Goal: Transaction & Acquisition: Purchase product/service

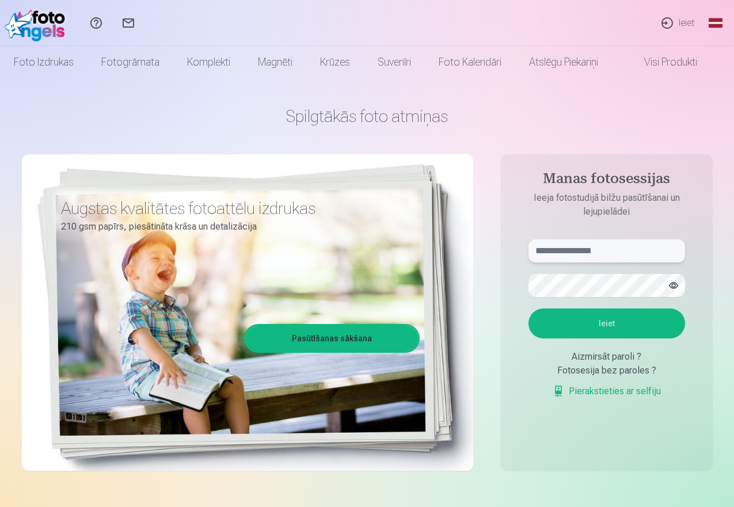
click at [590, 255] on input "text" at bounding box center [606, 250] width 157 height 23
type input "**********"
click at [600, 323] on button "Ieiet" at bounding box center [606, 323] width 157 height 30
click at [675, 284] on button "button" at bounding box center [673, 285] width 22 height 22
click at [567, 247] on input "text" at bounding box center [606, 250] width 157 height 23
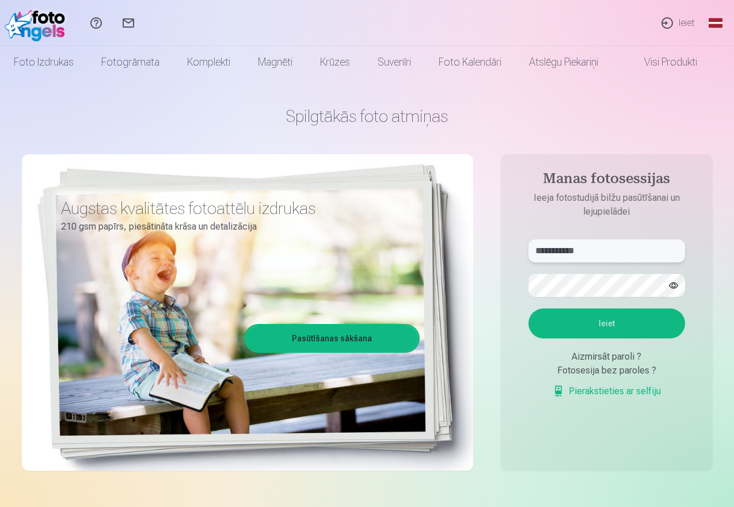
type input "**********"
click at [678, 287] on button "button" at bounding box center [673, 285] width 22 height 22
click at [605, 324] on button "Ieiet" at bounding box center [606, 323] width 157 height 30
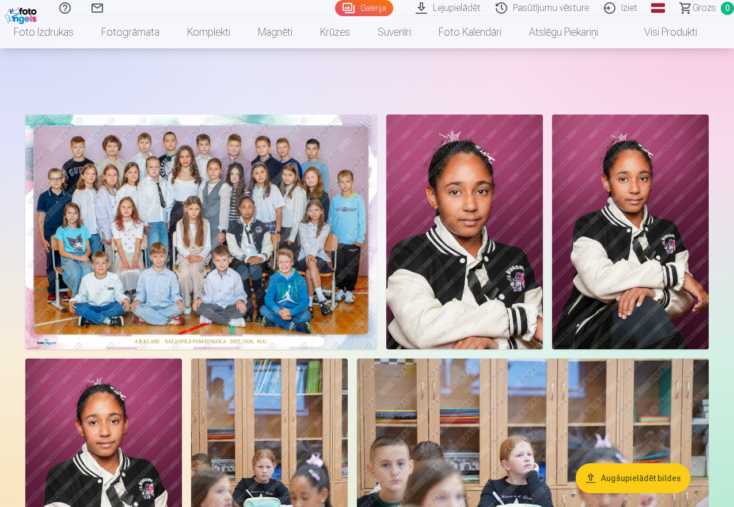
scroll to position [135, 0]
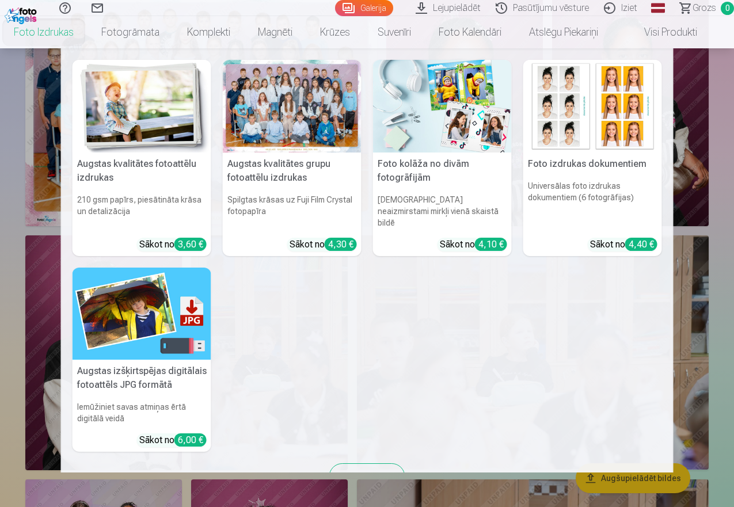
click at [67, 33] on link "Foto izdrukas" at bounding box center [43, 32] width 87 height 32
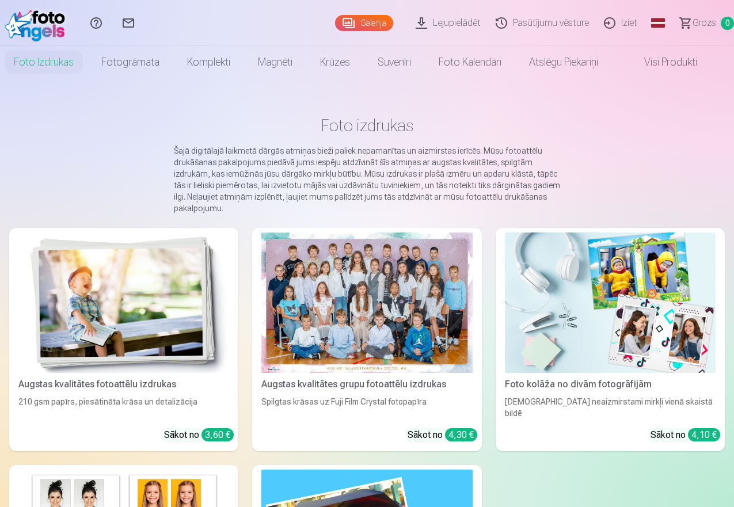
click at [318, 282] on div at bounding box center [366, 302] width 211 height 140
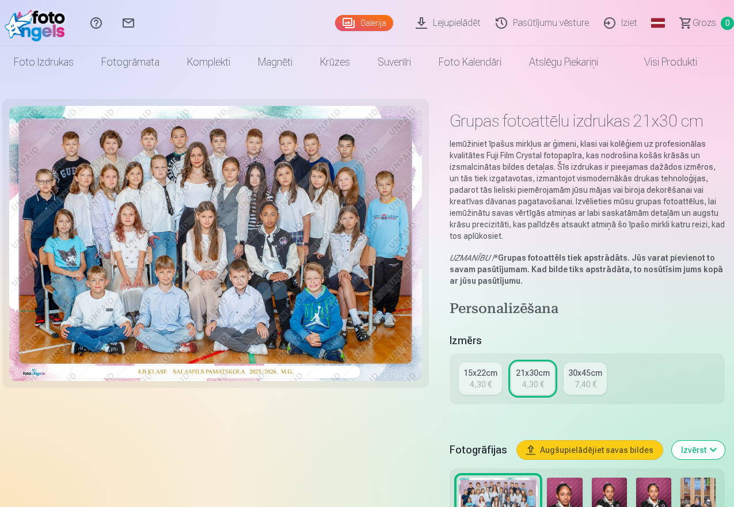
click at [594, 376] on div "30x45cm" at bounding box center [585, 373] width 34 height 12
click at [533, 376] on div "21x30cm" at bounding box center [533, 373] width 34 height 12
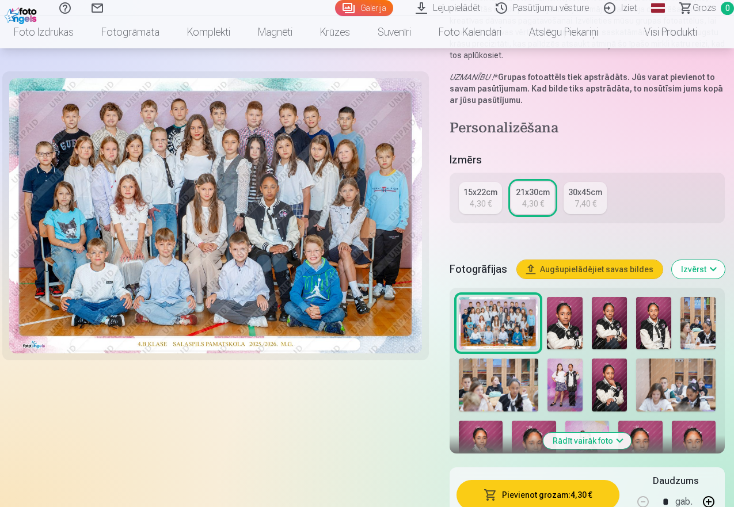
scroll to position [202, 0]
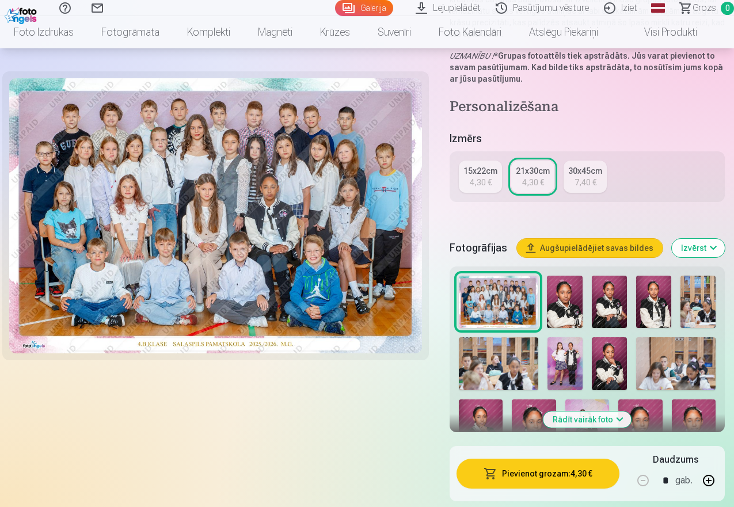
click at [550, 470] on button "Pievienot grozam : 4,30 €" at bounding box center [537, 474] width 163 height 30
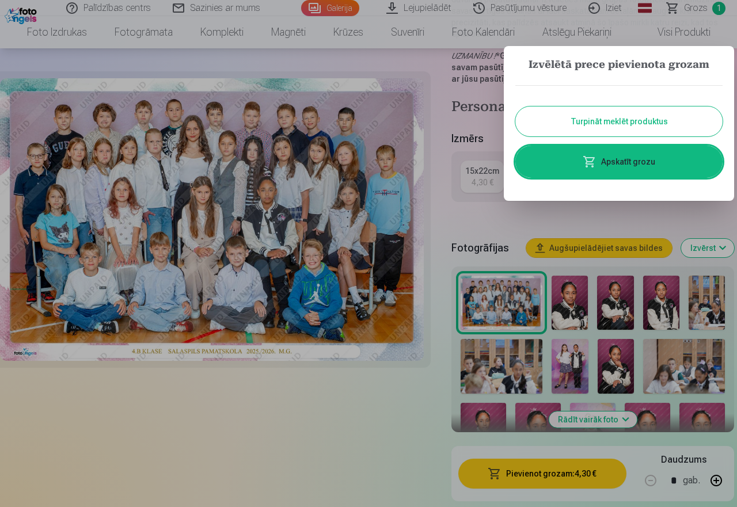
click at [567, 308] on div at bounding box center [368, 253] width 737 height 507
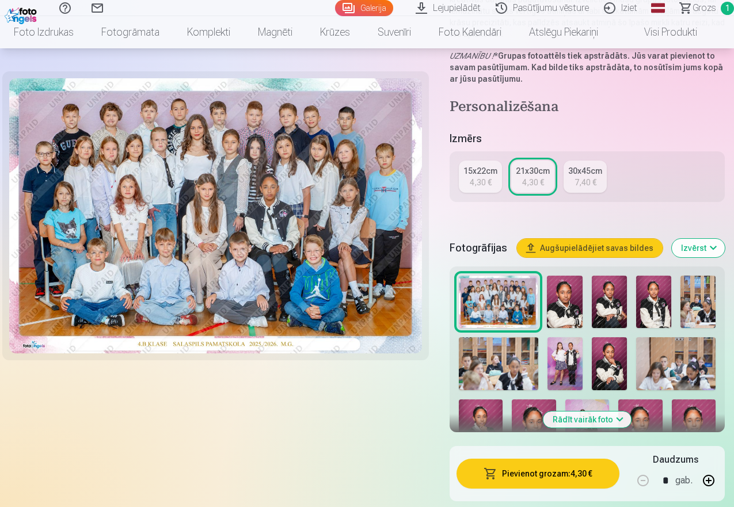
click at [569, 308] on img at bounding box center [564, 302] width 35 height 53
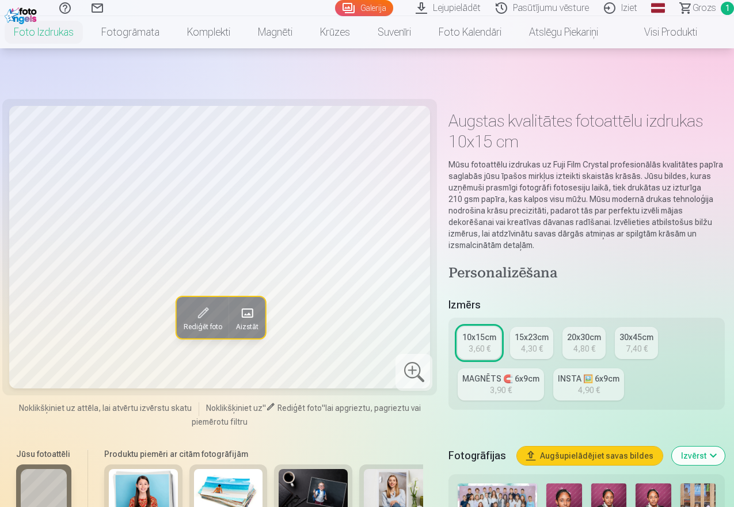
scroll to position [161, 0]
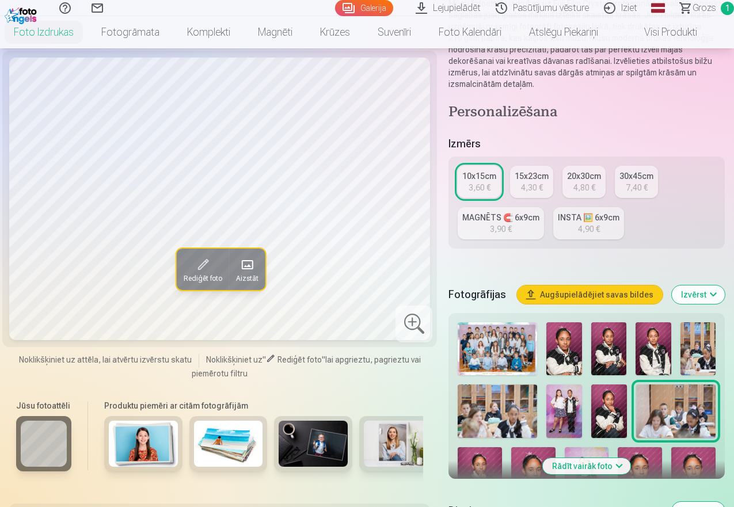
click at [573, 340] on img at bounding box center [563, 348] width 35 height 53
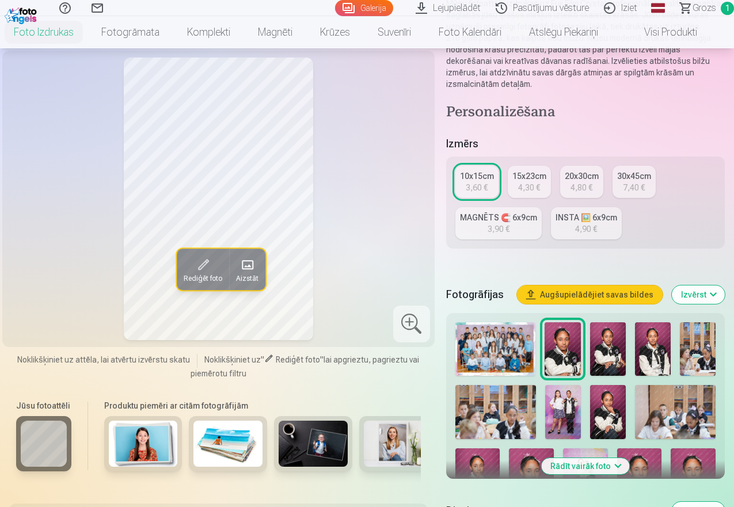
click at [481, 184] on div "3,60 €" at bounding box center [477, 188] width 22 height 12
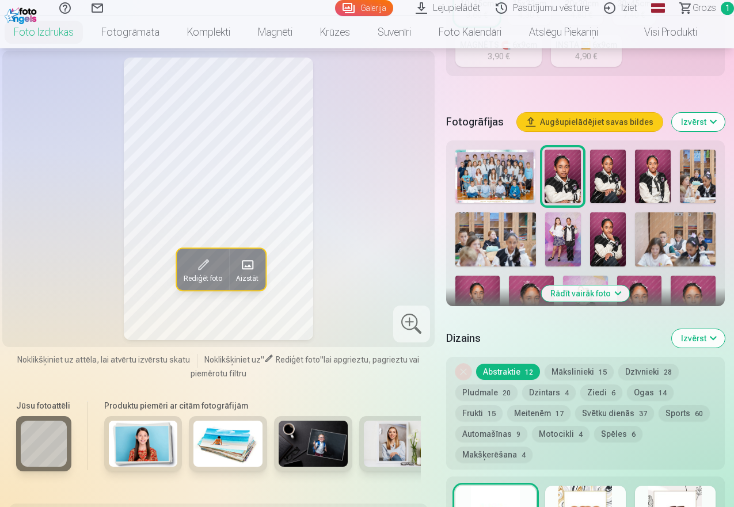
scroll to position [356, 0]
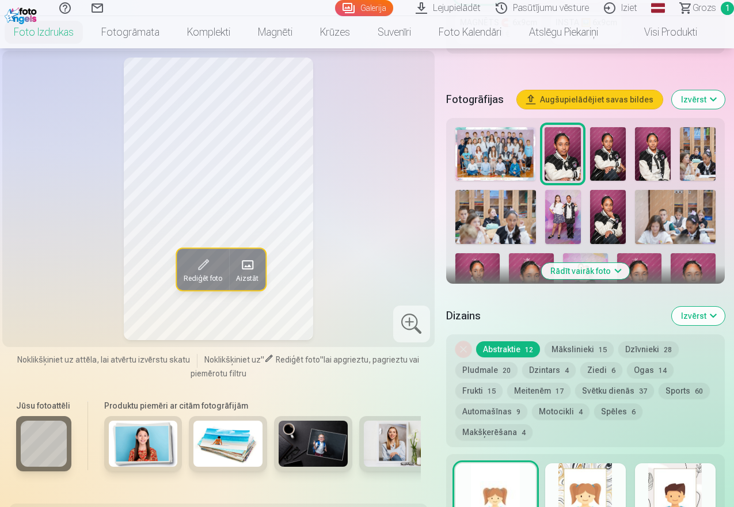
click at [574, 352] on button "Mākslinieki 15" at bounding box center [578, 349] width 69 height 16
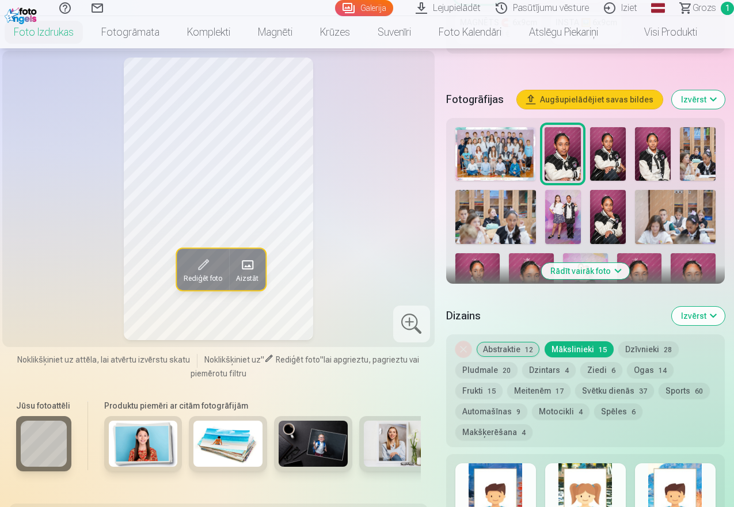
click at [657, 349] on button "Dzīvnieki 28" at bounding box center [648, 349] width 60 height 16
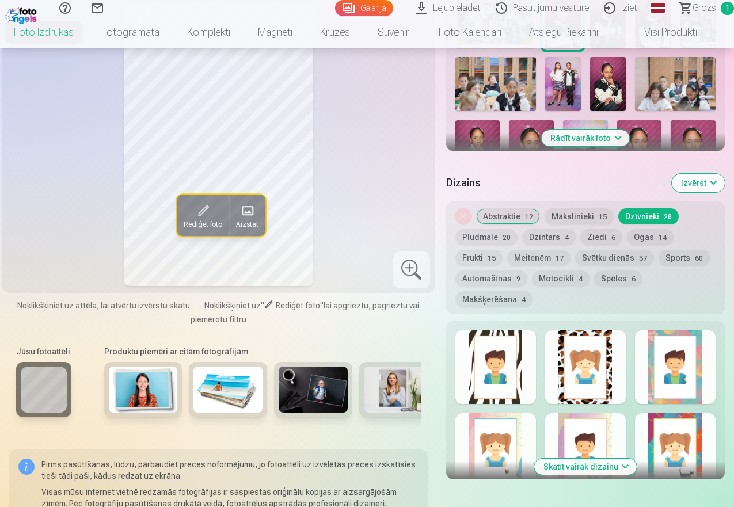
scroll to position [512, 0]
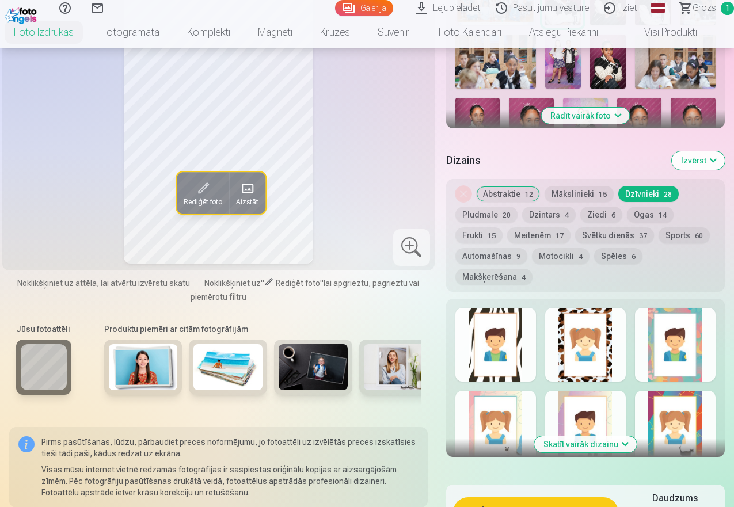
click at [519, 197] on button "Abstraktie 12" at bounding box center [508, 194] width 64 height 16
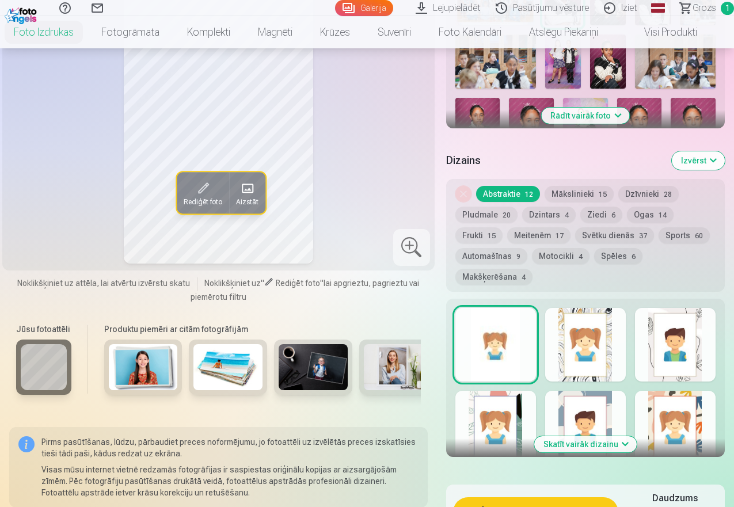
click at [547, 216] on button "Dzintars 4" at bounding box center [549, 215] width 54 height 16
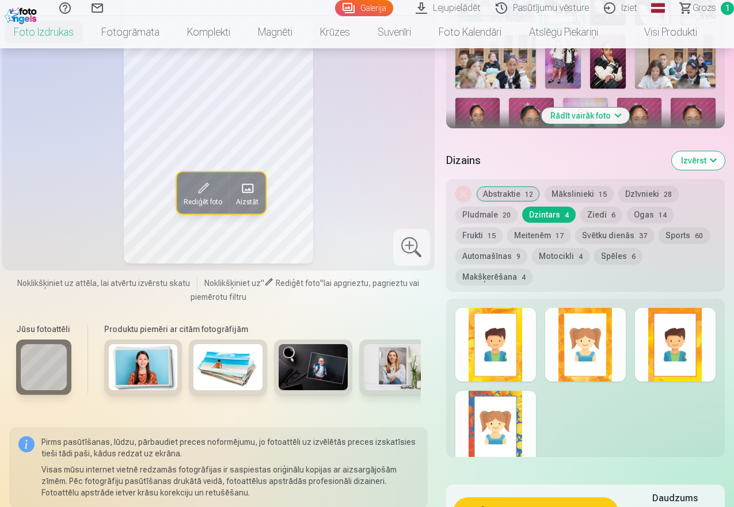
click at [607, 232] on button "Svētku dienās 37" at bounding box center [614, 235] width 79 height 16
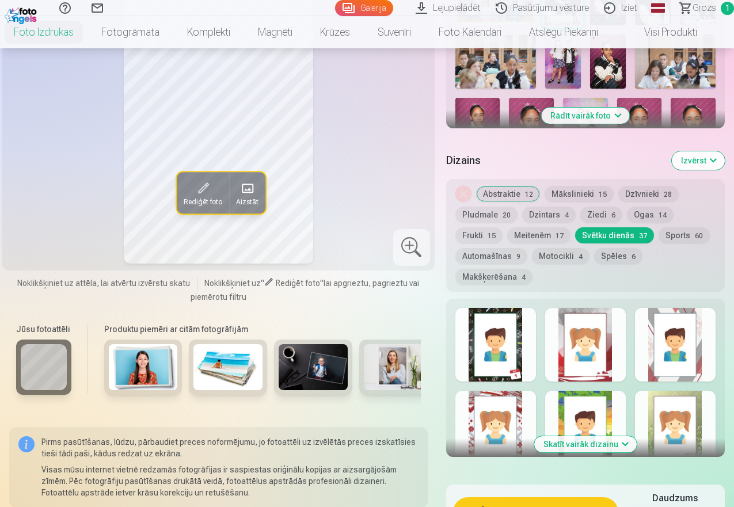
click at [689, 231] on button "Sports 60" at bounding box center [683, 235] width 51 height 16
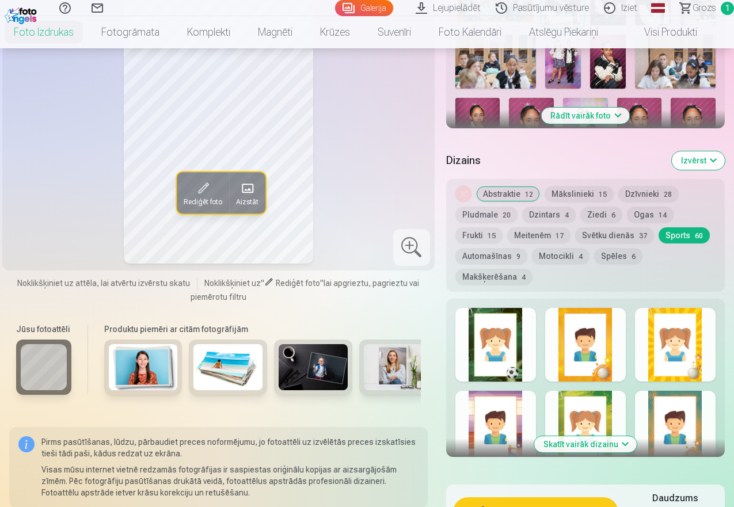
click at [487, 238] on button "Frukti 15" at bounding box center [478, 235] width 47 height 16
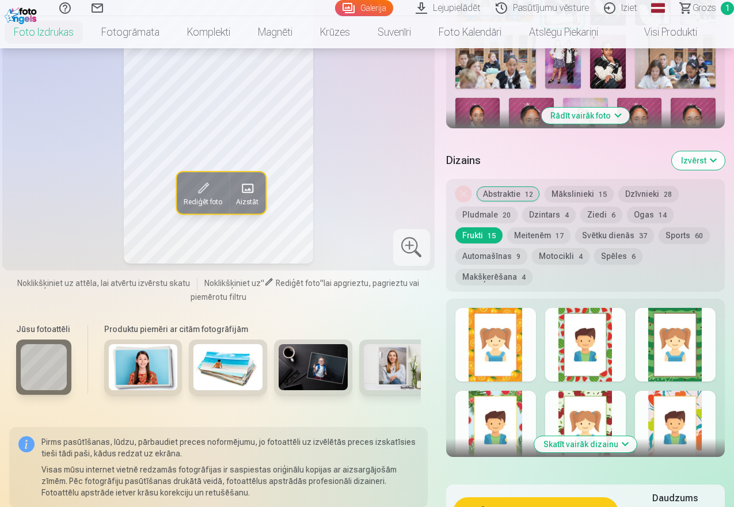
click at [587, 408] on div at bounding box center [585, 428] width 81 height 74
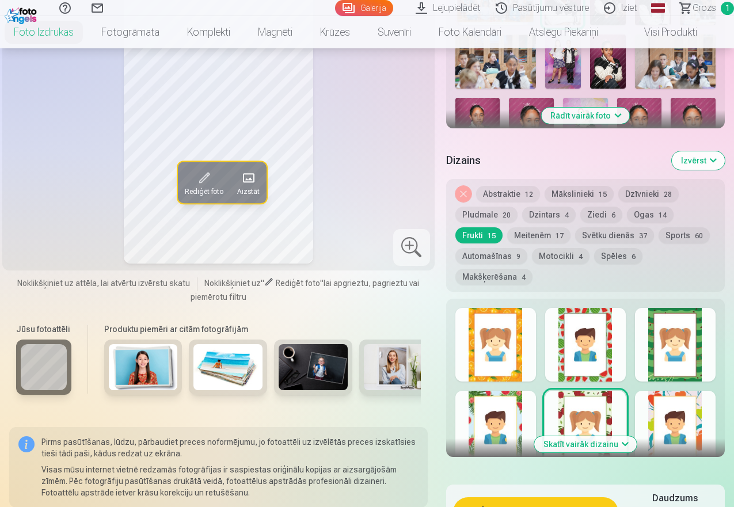
click at [675, 413] on div at bounding box center [675, 428] width 81 height 74
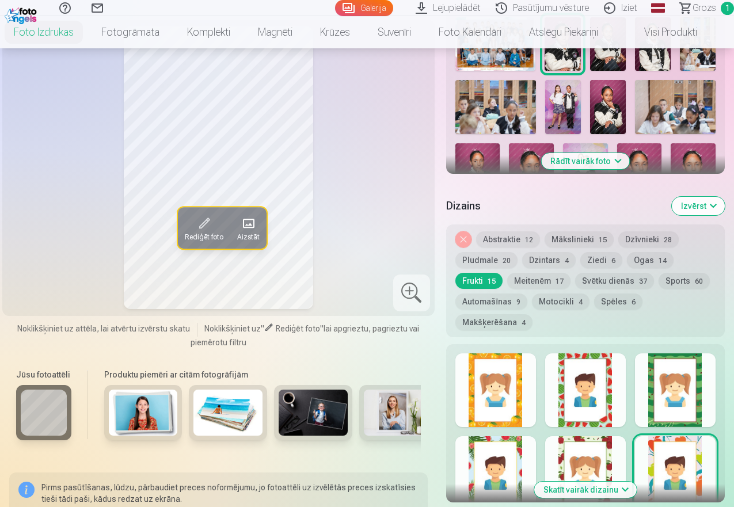
scroll to position [448, 0]
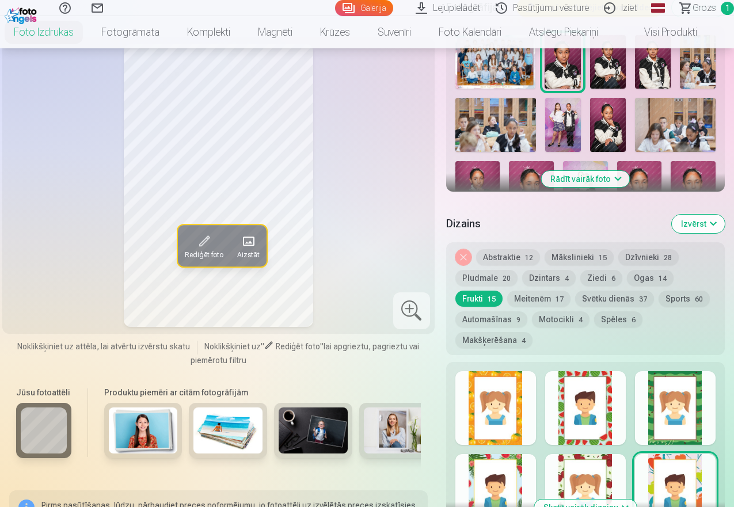
click at [573, 258] on button "Mākslinieki 15" at bounding box center [578, 257] width 69 height 16
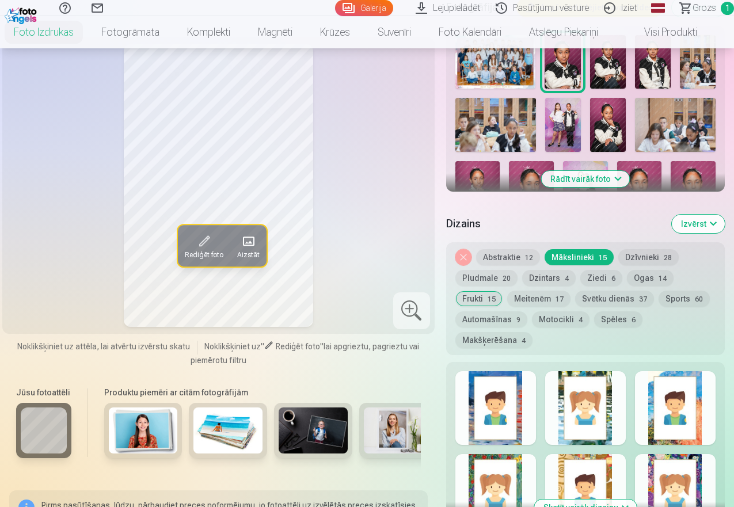
click at [584, 488] on div at bounding box center [585, 491] width 81 height 74
click at [666, 482] on div at bounding box center [675, 491] width 81 height 74
click at [506, 405] on div at bounding box center [495, 408] width 81 height 74
click at [681, 399] on div at bounding box center [675, 408] width 81 height 74
click at [517, 257] on button "Abstraktie 12" at bounding box center [508, 257] width 64 height 16
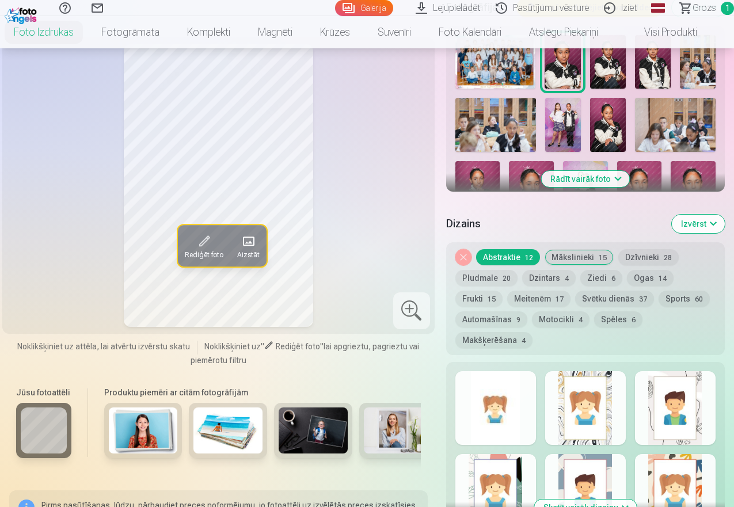
click at [513, 406] on div at bounding box center [495, 408] width 81 height 74
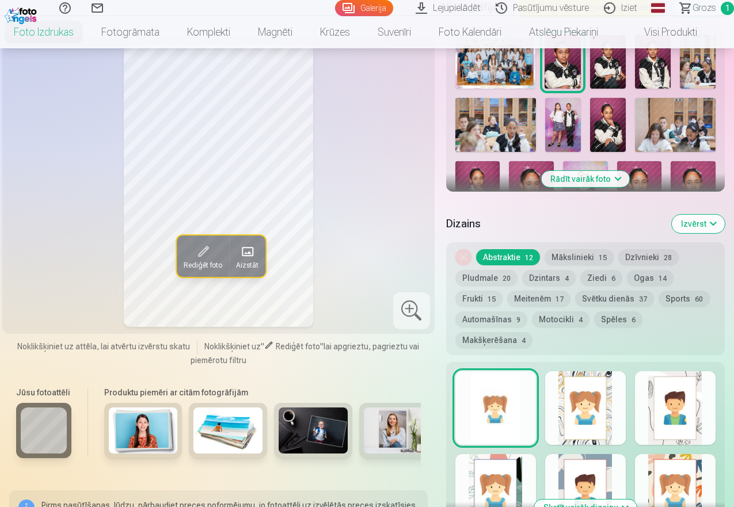
click at [570, 410] on div at bounding box center [585, 408] width 81 height 74
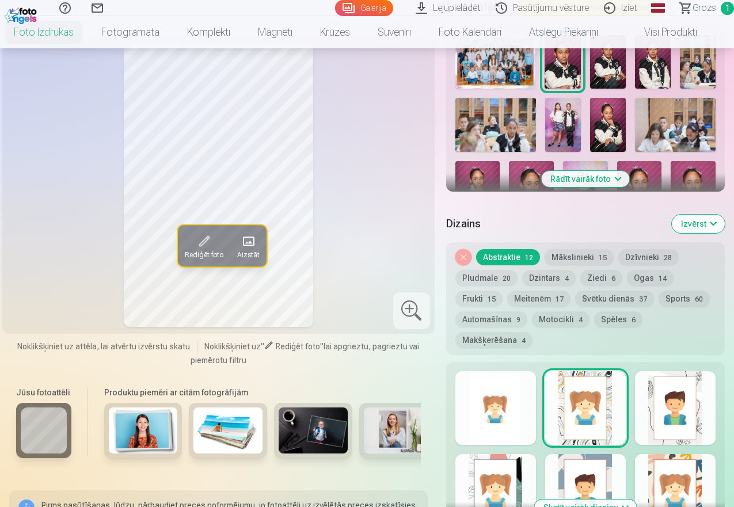
click at [514, 409] on div at bounding box center [495, 408] width 81 height 74
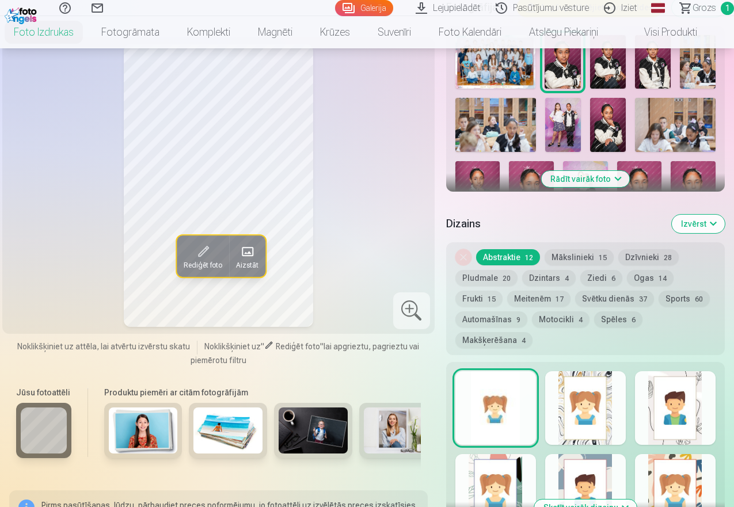
click at [704, 413] on div at bounding box center [675, 408] width 81 height 74
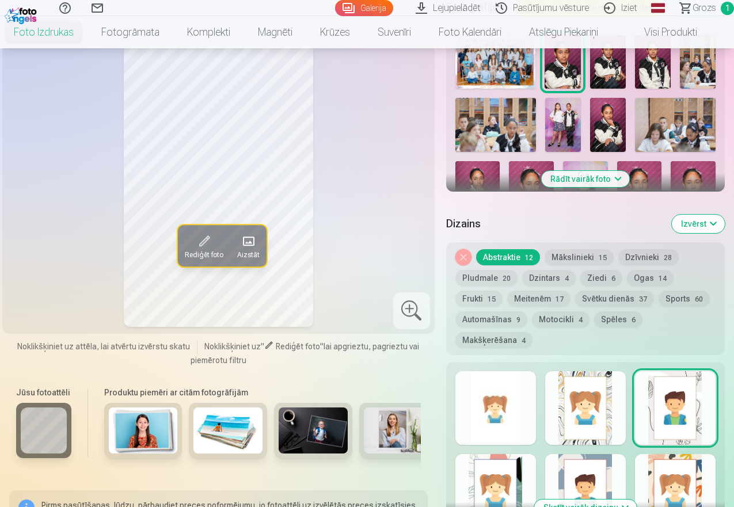
scroll to position [540, 0]
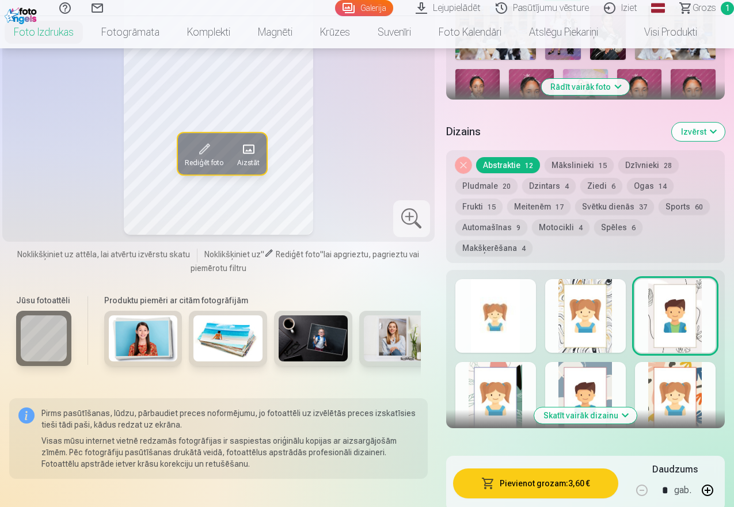
click at [517, 379] on div at bounding box center [495, 399] width 81 height 74
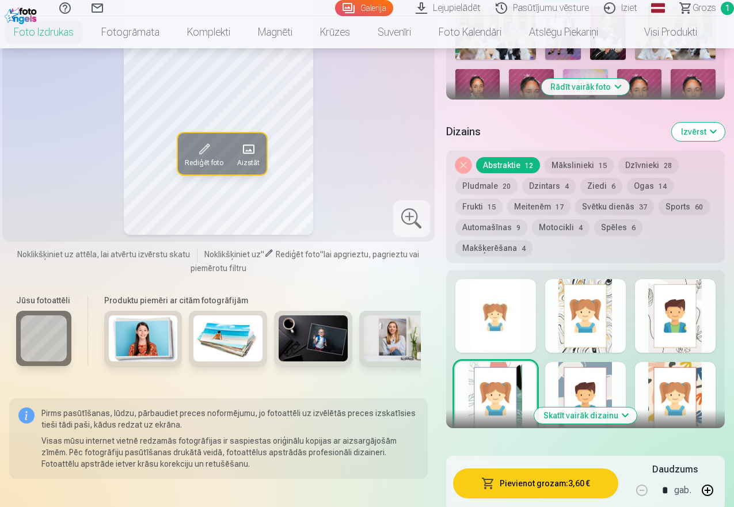
click at [593, 385] on div at bounding box center [585, 399] width 81 height 74
click at [673, 318] on div at bounding box center [675, 316] width 81 height 74
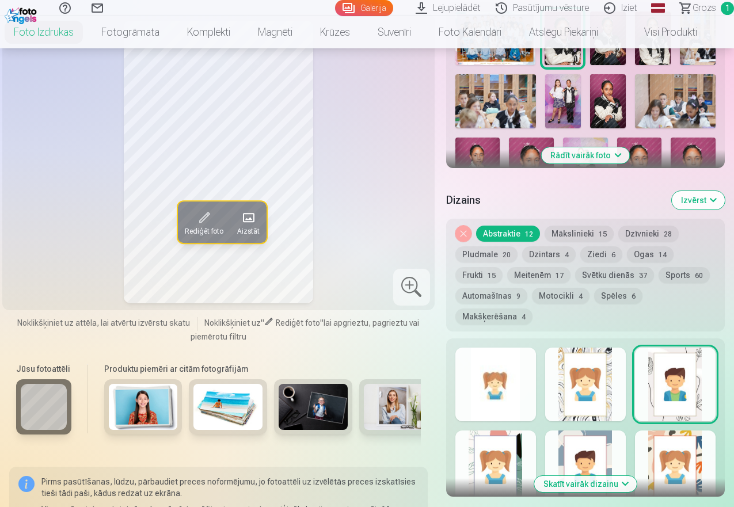
scroll to position [432, 0]
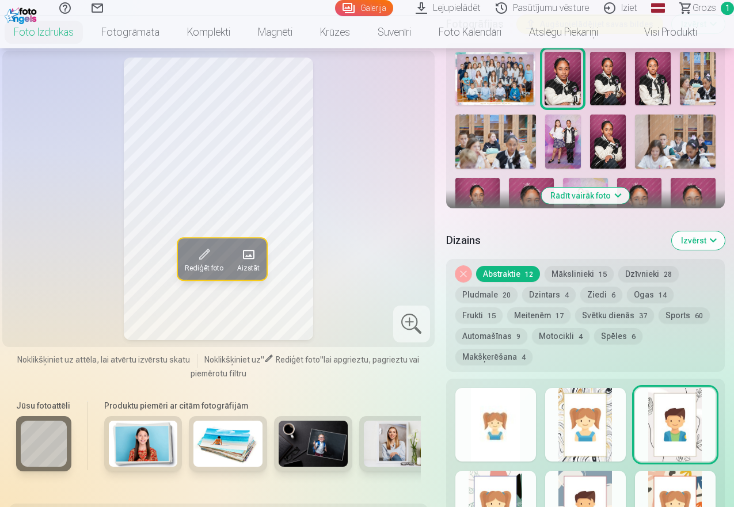
click at [622, 60] on img at bounding box center [608, 79] width 36 height 54
click at [653, 82] on img at bounding box center [653, 79] width 36 height 54
click at [607, 90] on img at bounding box center [608, 79] width 36 height 54
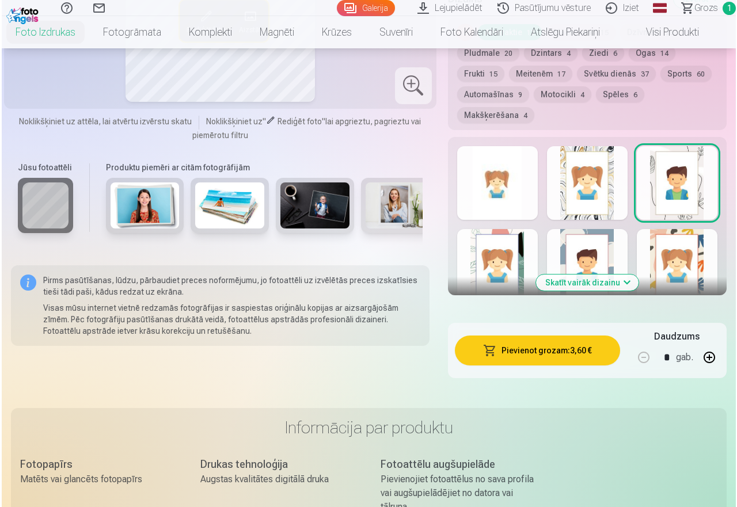
scroll to position [696, 0]
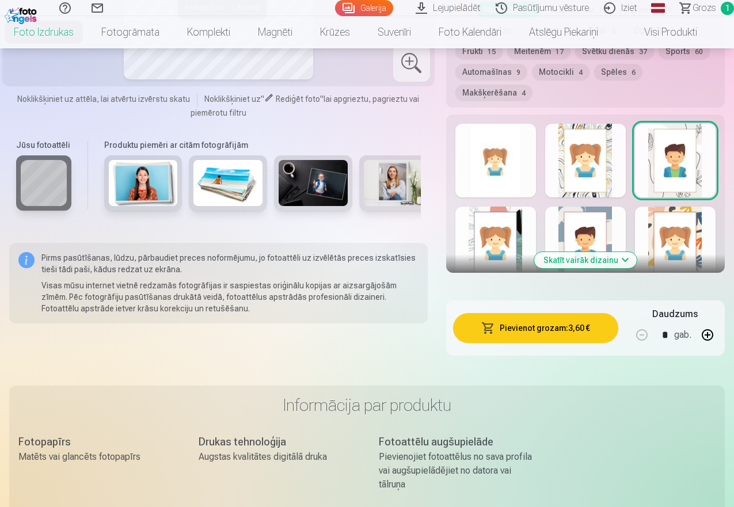
click at [581, 326] on button "Pievienot grozam : 3,60 €" at bounding box center [535, 328] width 165 height 30
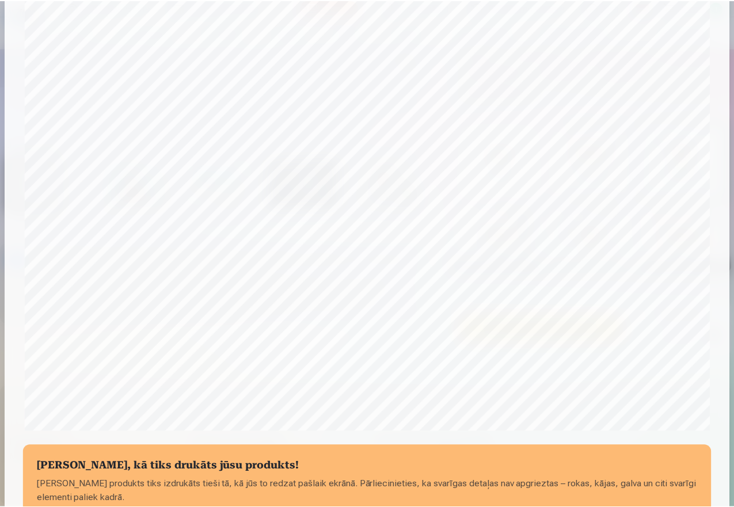
scroll to position [245, 0]
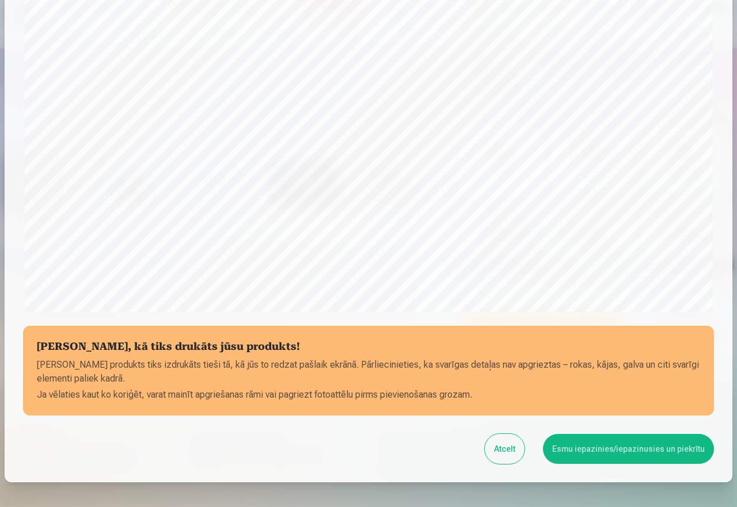
click at [622, 449] on button "Esmu iepazinies/iepazinusies un piekrītu" at bounding box center [628, 449] width 171 height 30
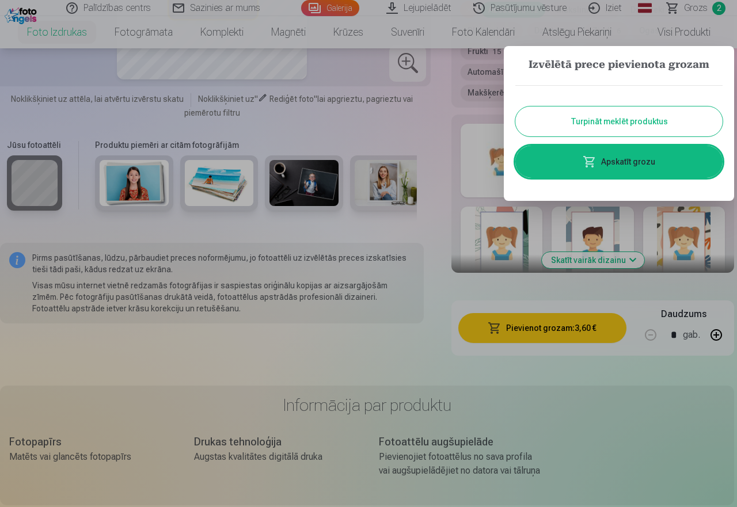
click at [416, 115] on div at bounding box center [368, 253] width 737 height 507
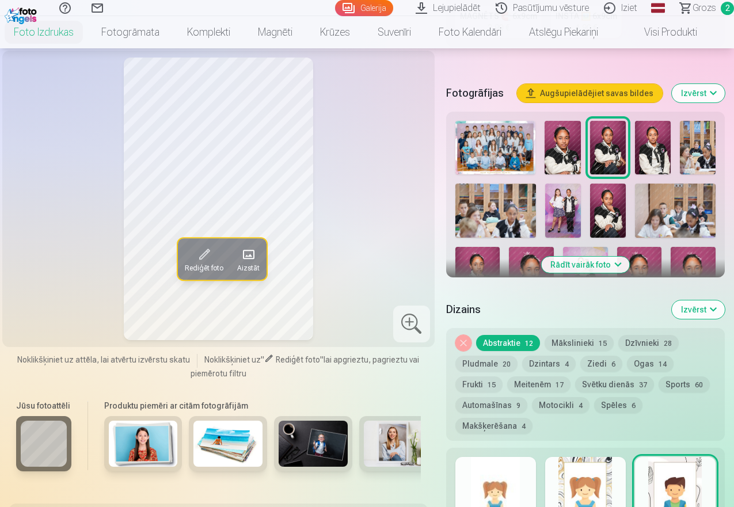
scroll to position [386, 0]
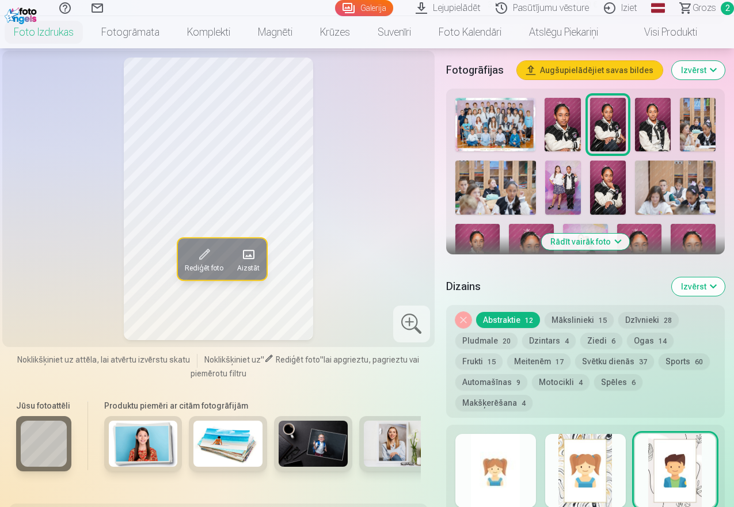
click at [569, 175] on img at bounding box center [563, 188] width 36 height 54
click at [607, 360] on button "Svētku dienās 37" at bounding box center [614, 361] width 79 height 16
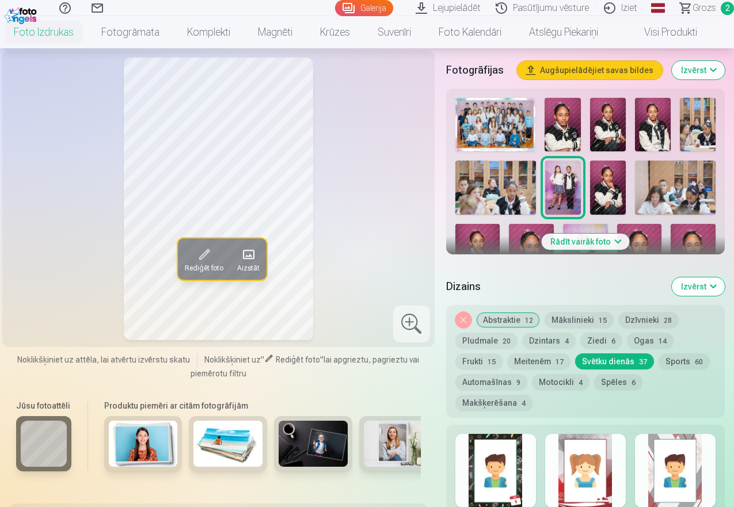
click at [488, 363] on button "Frukti 15" at bounding box center [478, 361] width 47 height 16
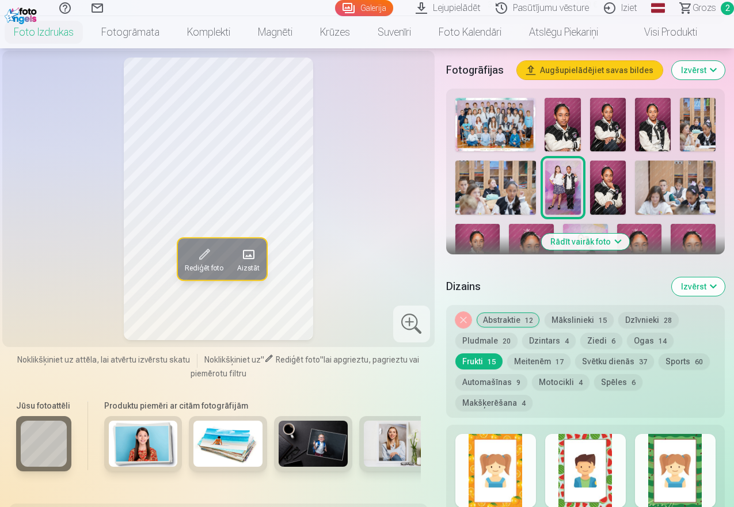
click at [652, 319] on button "Dzīvnieki 28" at bounding box center [648, 320] width 60 height 16
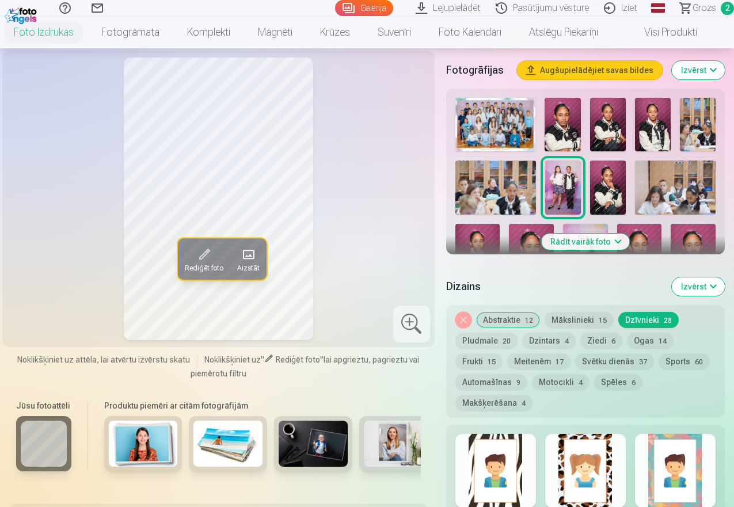
scroll to position [460, 0]
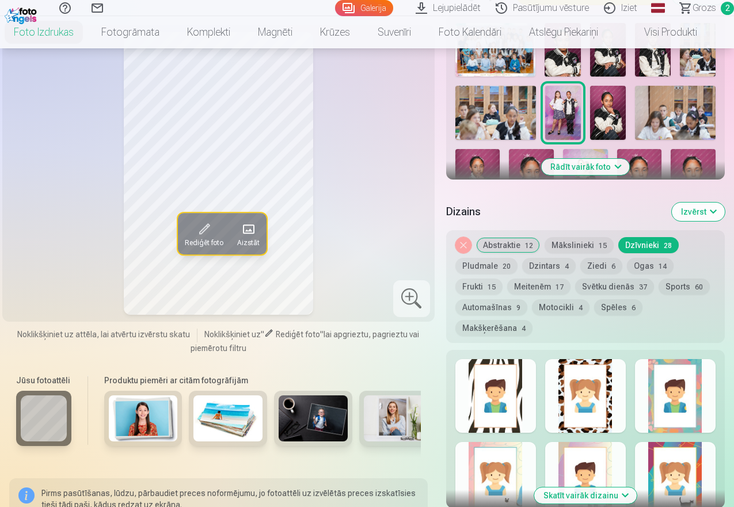
click at [582, 475] on div at bounding box center [585, 479] width 81 height 74
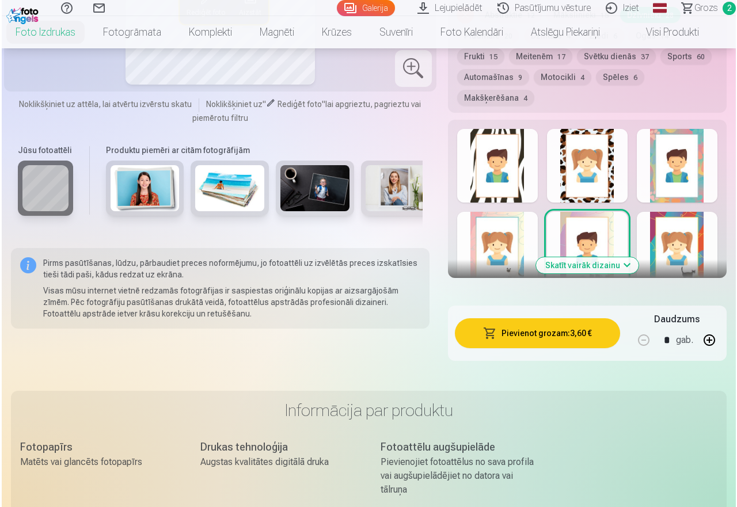
scroll to position [679, 0]
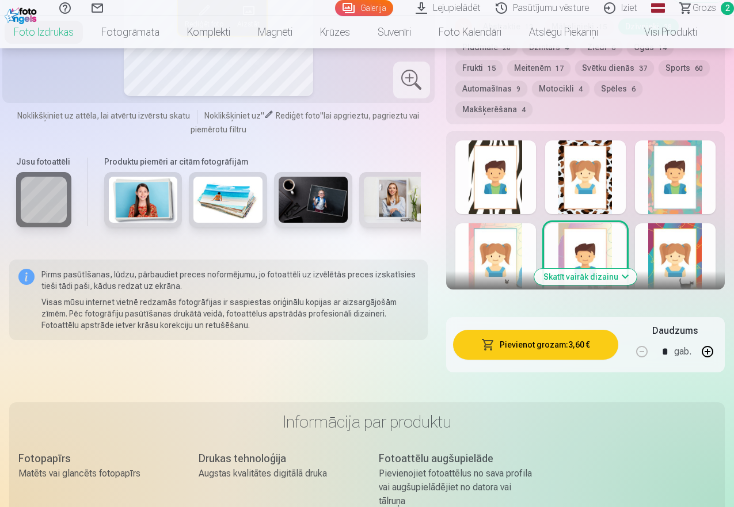
click at [574, 340] on button "Pievienot grozam : 3,60 €" at bounding box center [535, 345] width 165 height 30
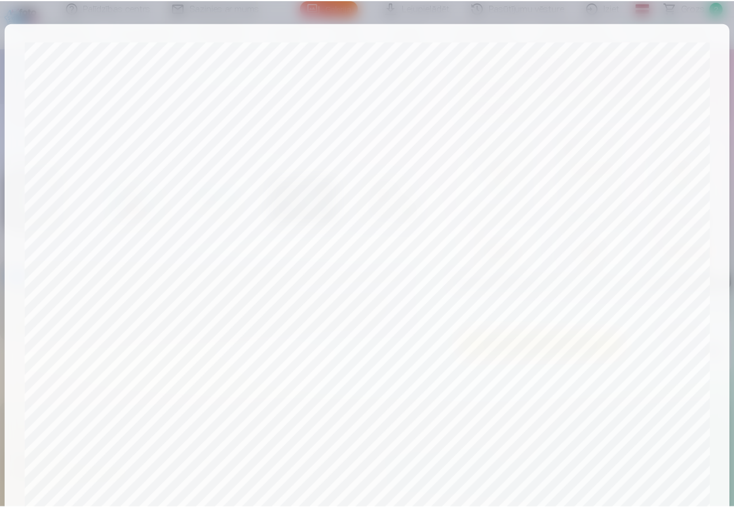
scroll to position [312, 0]
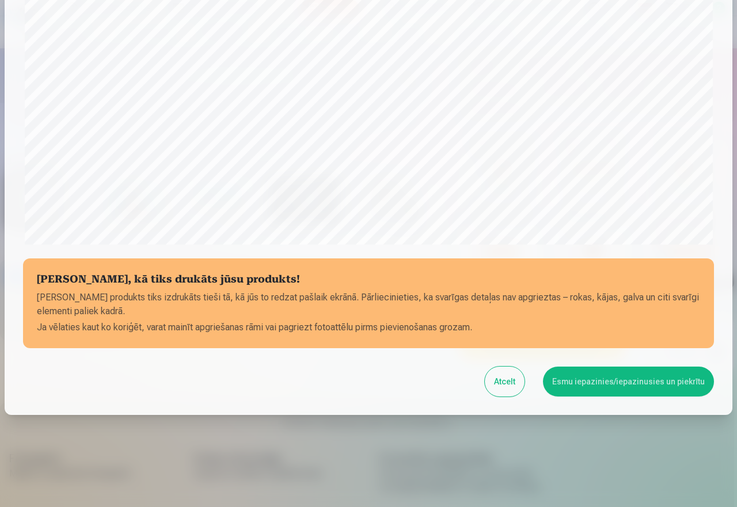
click at [610, 383] on button "Esmu iepazinies/iepazinusies un piekrītu" at bounding box center [628, 382] width 171 height 30
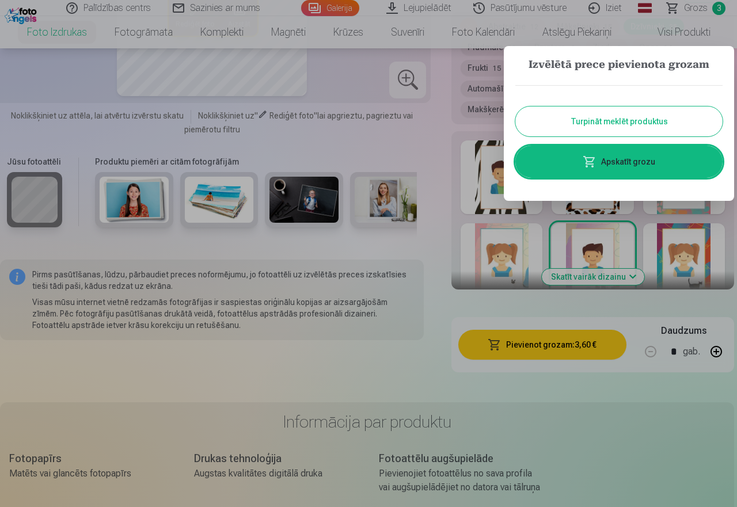
click at [438, 345] on div at bounding box center [368, 253] width 737 height 507
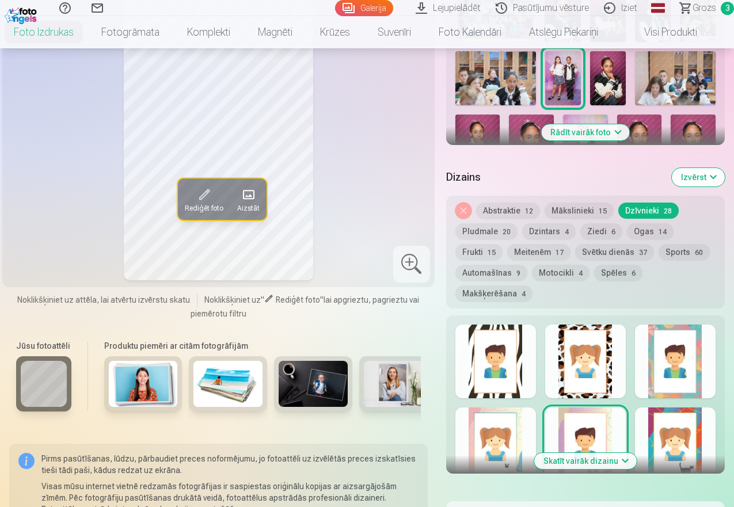
scroll to position [489, 0]
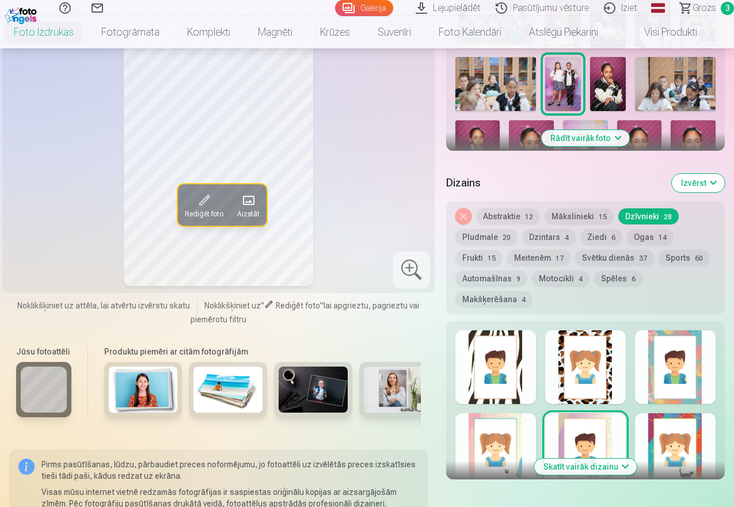
click at [607, 139] on button "Rādīt vairāk foto" at bounding box center [585, 138] width 88 height 16
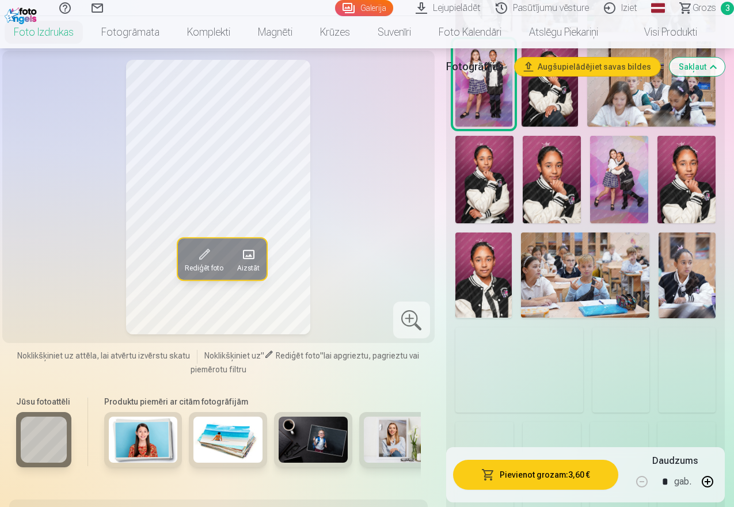
scroll to position [236, 0]
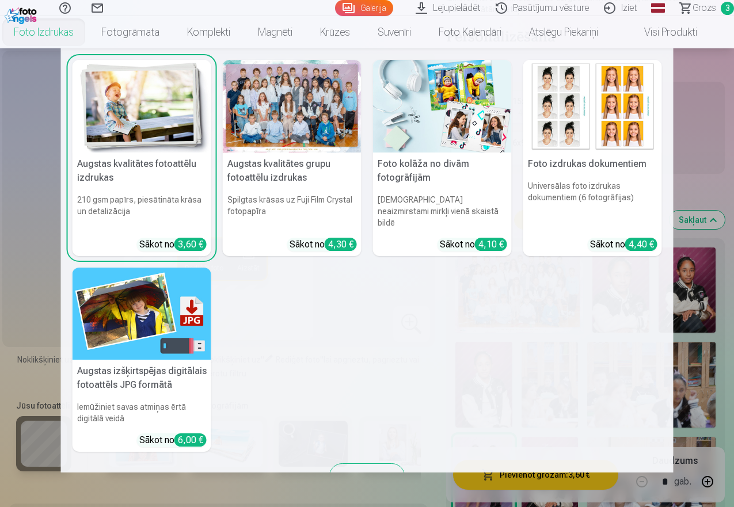
click at [573, 166] on h5 "Foto izdrukas dokumentiem" at bounding box center [592, 163] width 139 height 23
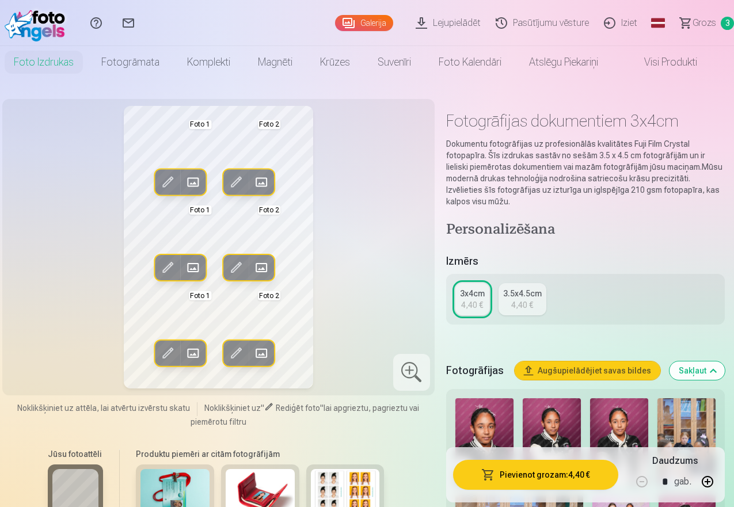
click at [478, 297] on div "3x4cm" at bounding box center [472, 294] width 25 height 12
click at [625, 422] on img at bounding box center [619, 441] width 58 height 87
click at [634, 428] on img at bounding box center [619, 441] width 58 height 87
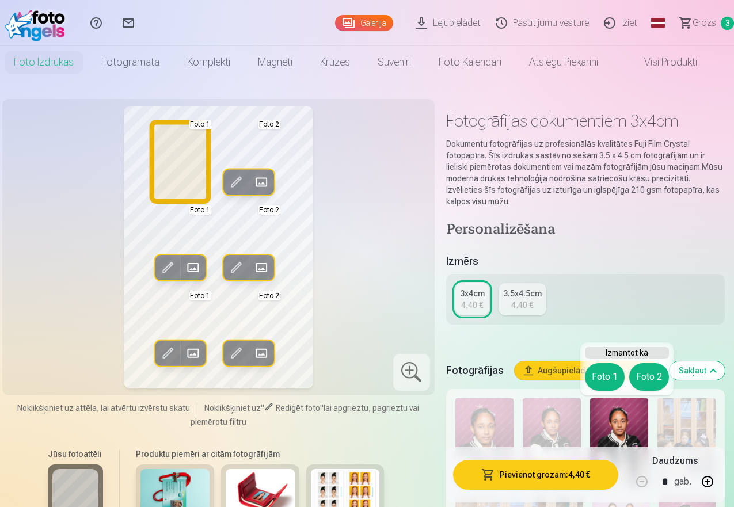
click at [613, 377] on button "Foto 1" at bounding box center [605, 377] width 40 height 28
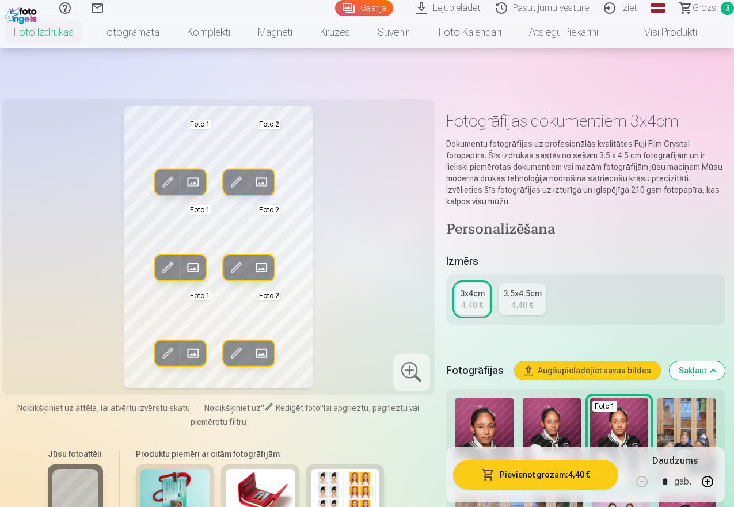
scroll to position [170, 0]
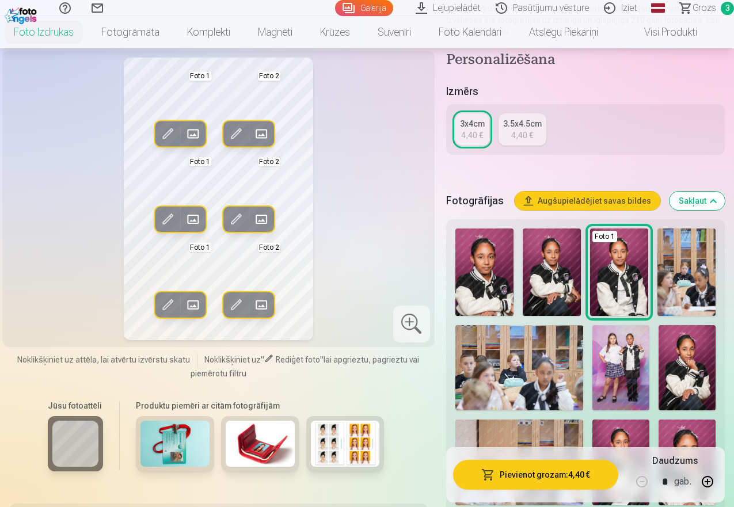
click at [568, 281] on img at bounding box center [551, 271] width 58 height 87
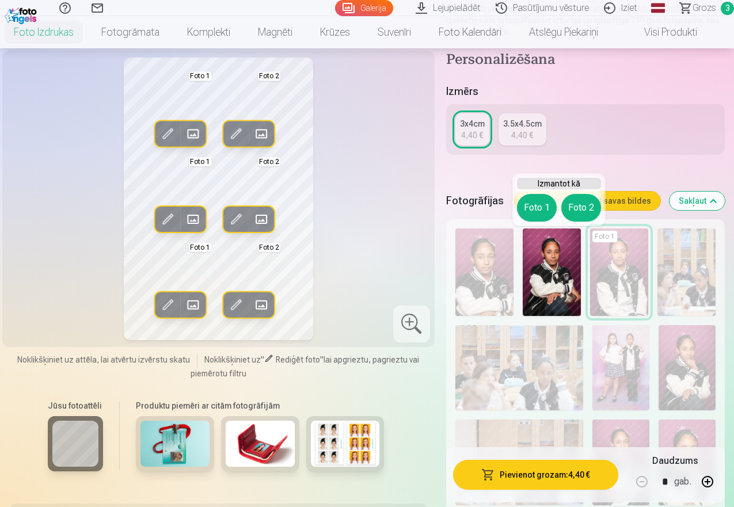
drag, startPoint x: 592, startPoint y: 262, endPoint x: 583, endPoint y: 265, distance: 9.1
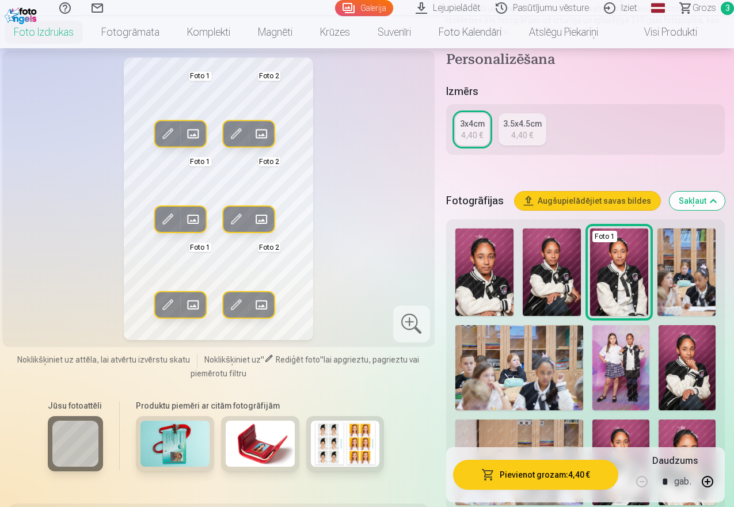
click at [554, 264] on img at bounding box center [551, 271] width 58 height 87
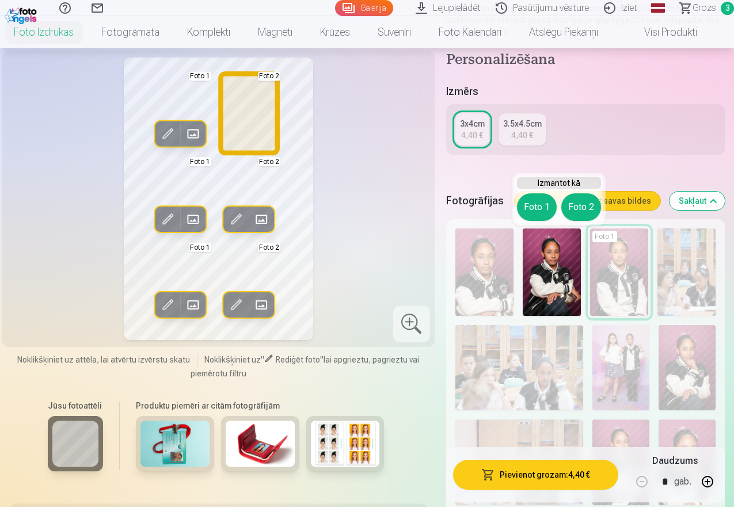
click at [578, 208] on button "Foto 2" at bounding box center [581, 207] width 40 height 28
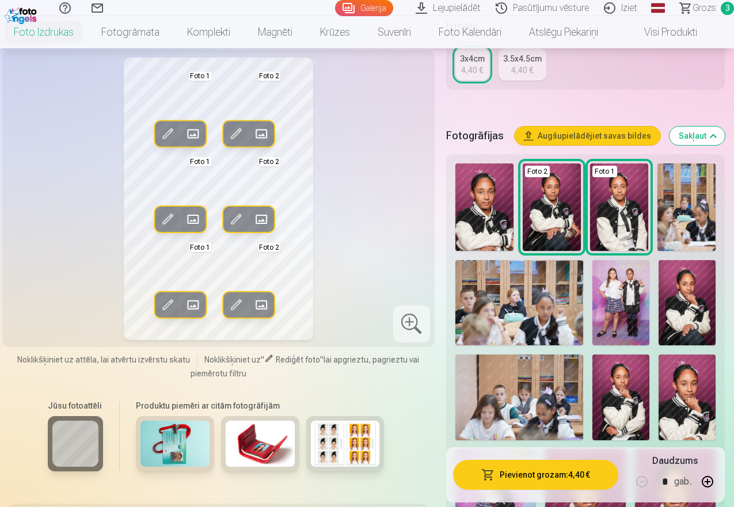
scroll to position [176, 0]
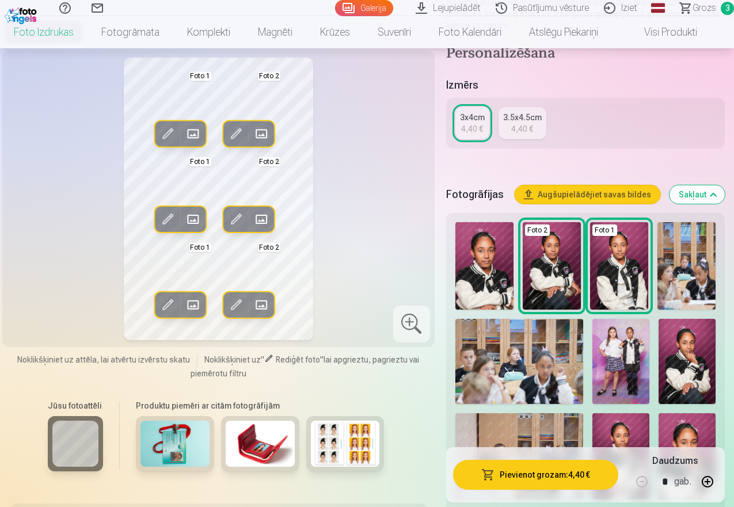
click at [723, 196] on button "Sakļaut" at bounding box center [696, 194] width 55 height 18
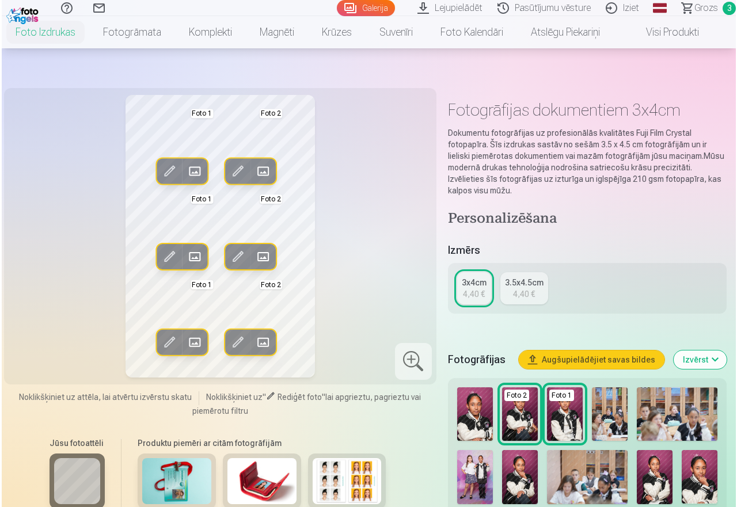
scroll to position [245, 0]
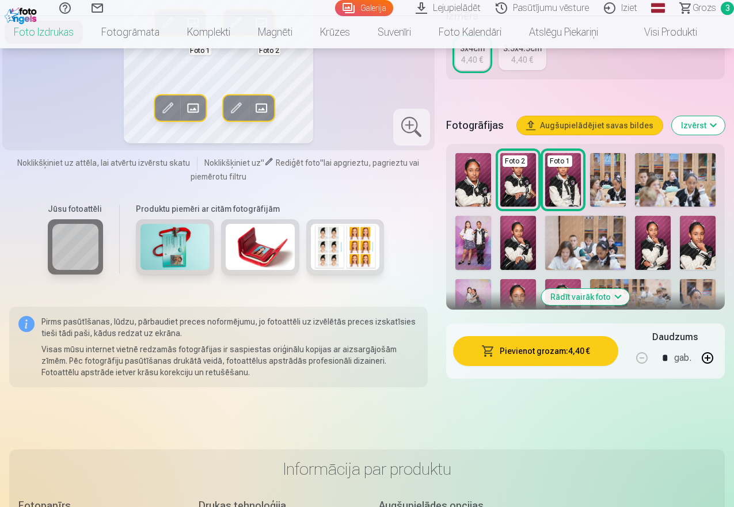
click at [569, 356] on button "Pievienot grozam : 4,40 €" at bounding box center [535, 351] width 165 height 30
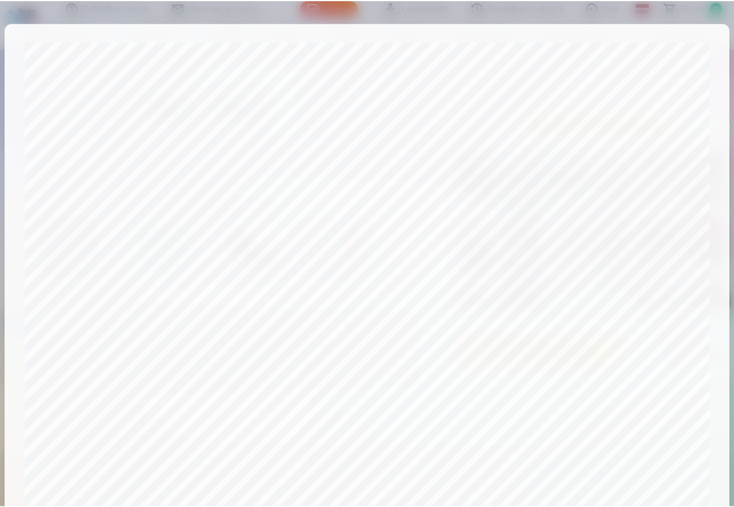
scroll to position [301, 0]
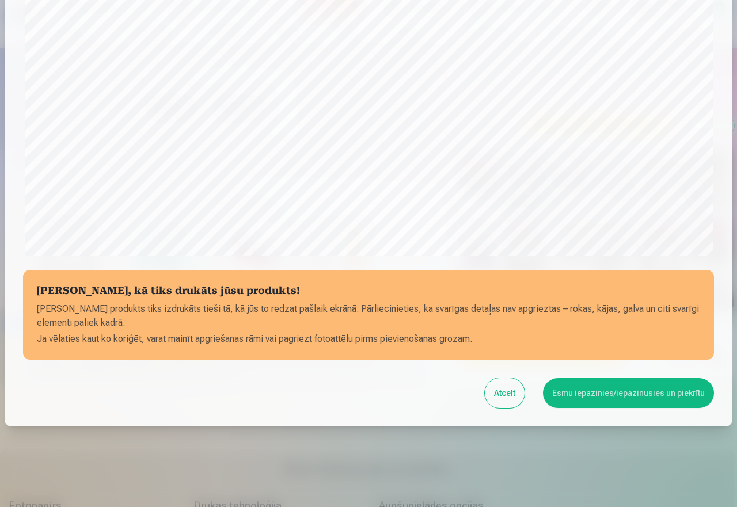
click at [658, 394] on button "Esmu iepazinies/iepazinusies un piekrītu" at bounding box center [628, 393] width 171 height 30
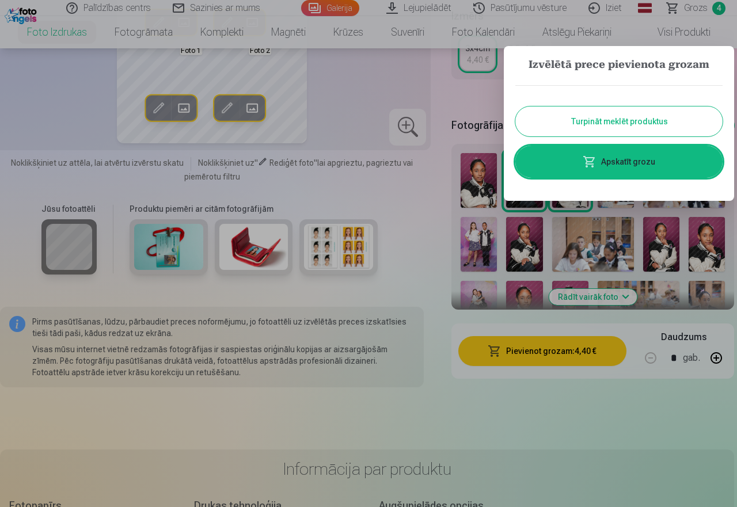
click at [453, 102] on div at bounding box center [368, 253] width 737 height 507
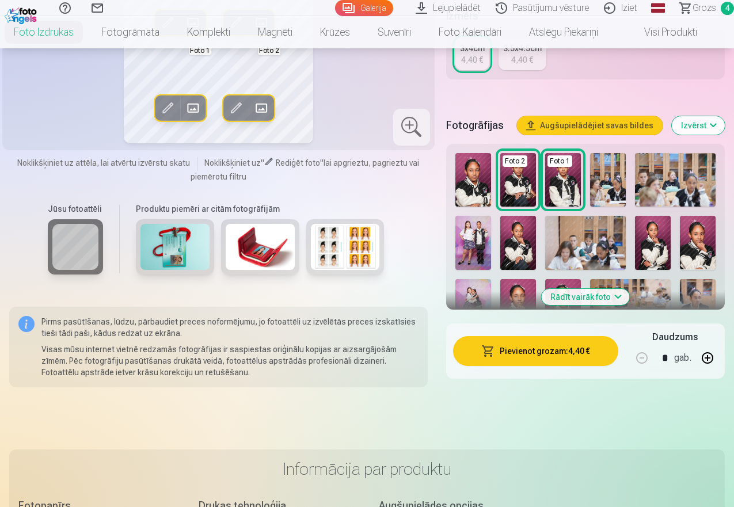
click at [338, 249] on img at bounding box center [345, 247] width 69 height 46
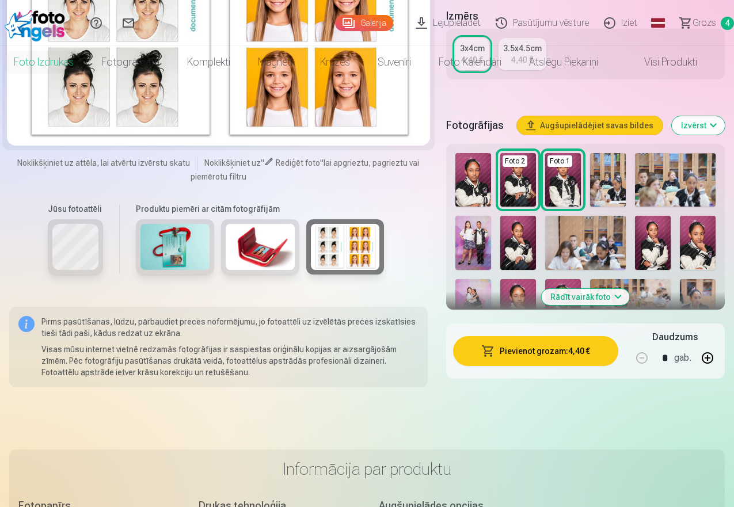
scroll to position [0, 0]
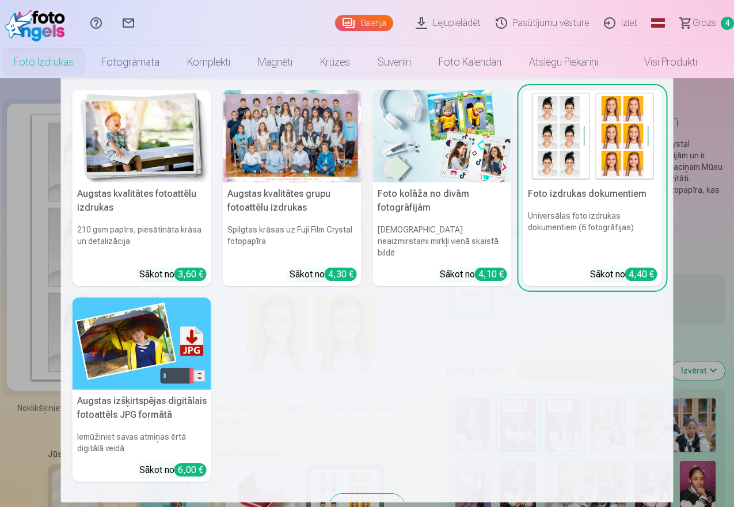
click at [728, 227] on nav "Augstas kvalitātes fotoattēlu izdrukas 210 gsm papīrs, piesātināta krāsa un det…" at bounding box center [367, 290] width 734 height 424
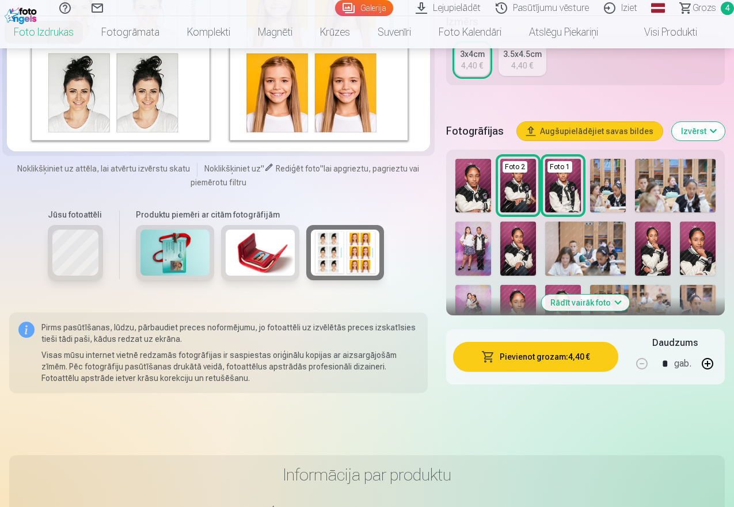
scroll to position [255, 0]
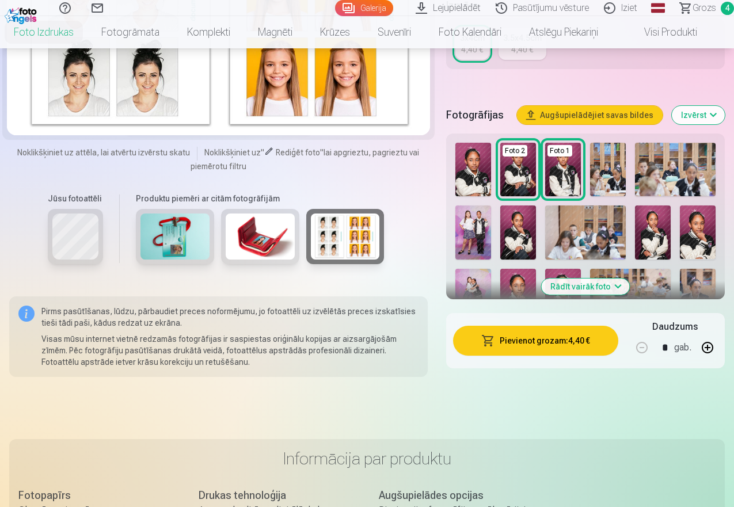
click at [611, 283] on button "Rādīt vairāk foto" at bounding box center [585, 287] width 88 height 16
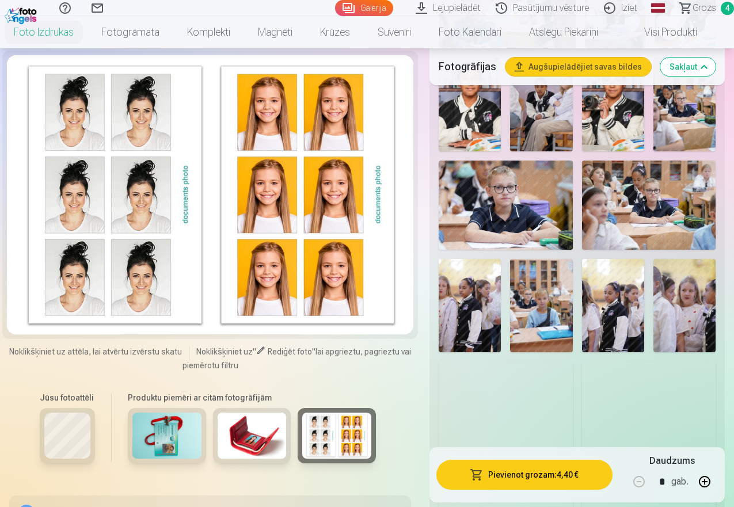
scroll to position [1135, 0]
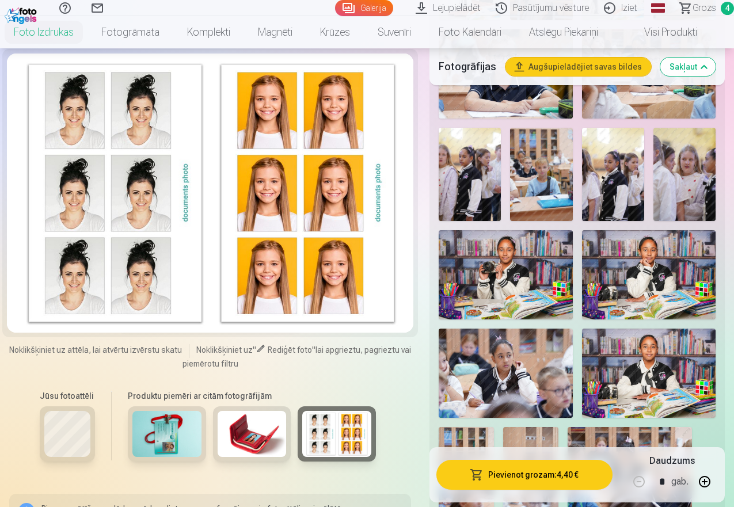
click at [638, 272] on img at bounding box center [648, 274] width 133 height 89
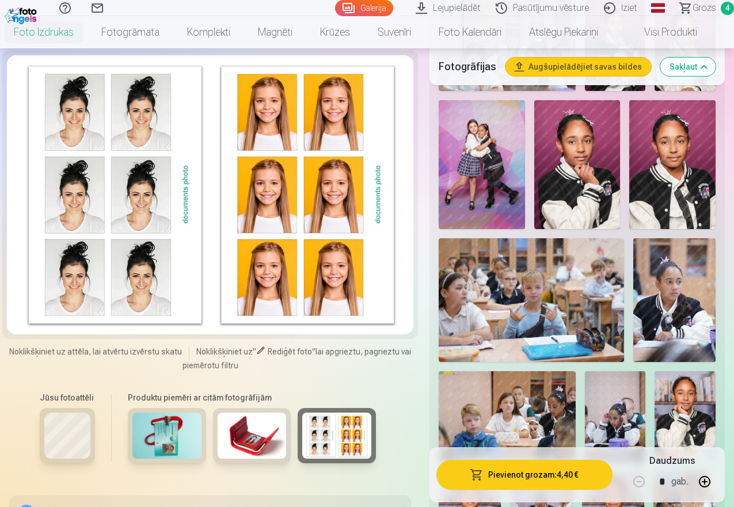
scroll to position [571, 0]
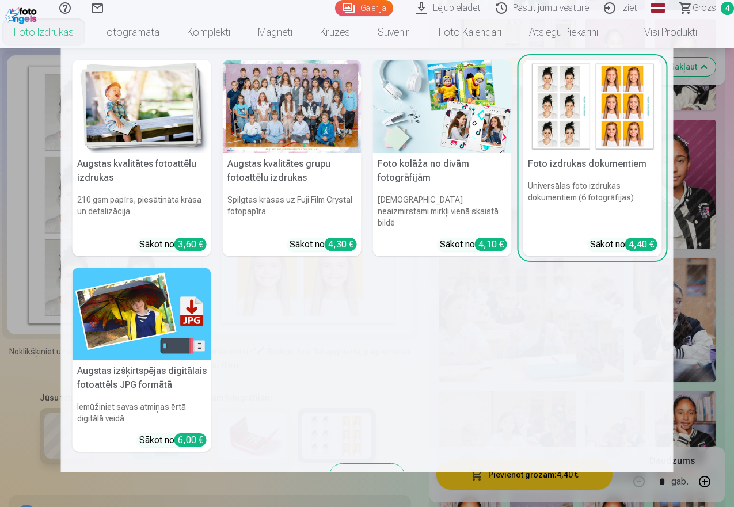
click at [45, 32] on link "Foto izdrukas" at bounding box center [43, 32] width 87 height 32
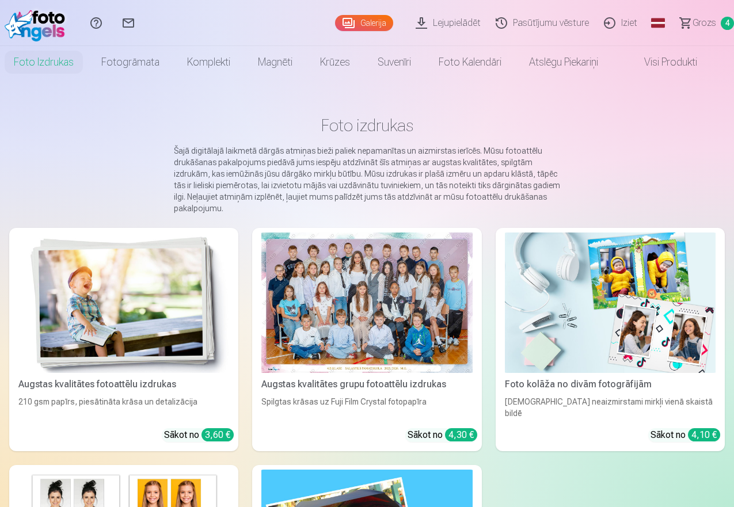
click at [86, 299] on img at bounding box center [123, 302] width 211 height 140
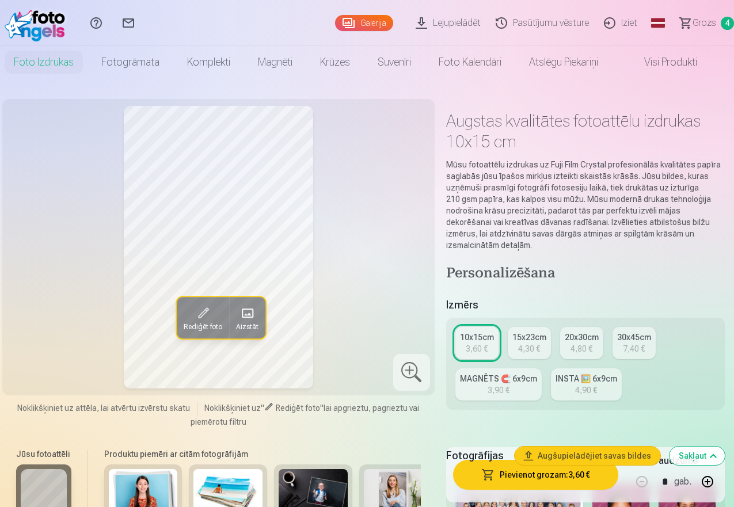
click at [609, 378] on div "INSTA 🖼️ 6x9cm" at bounding box center [586, 379] width 62 height 12
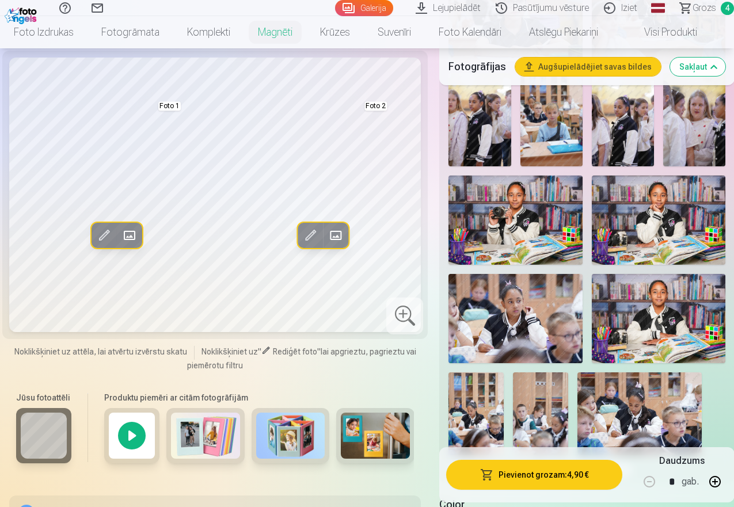
scroll to position [1088, 0]
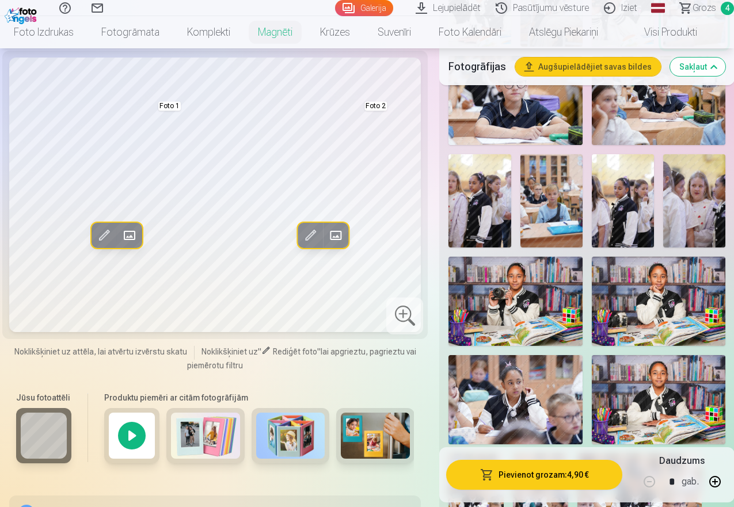
click at [674, 292] on img at bounding box center [658, 301] width 133 height 89
drag, startPoint x: 733, startPoint y: 113, endPoint x: 736, endPoint y: 94, distance: 19.3
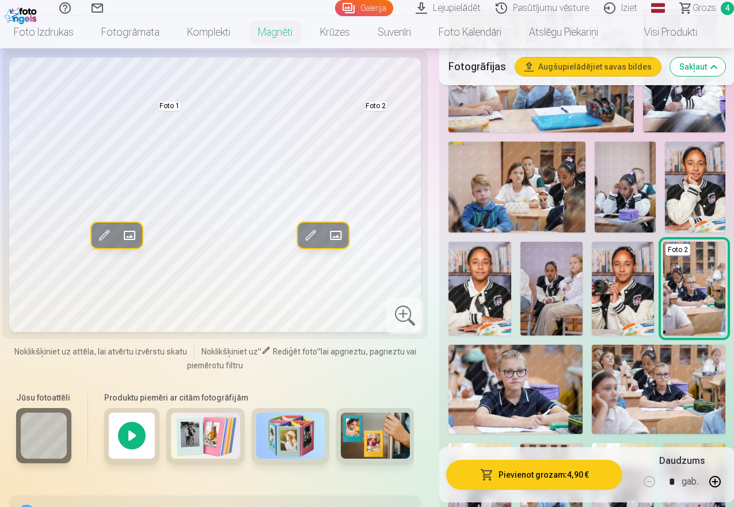
scroll to position [537, 0]
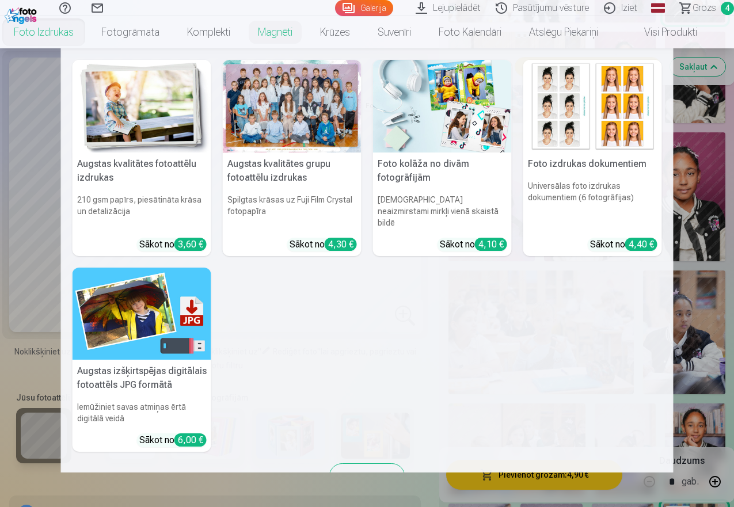
click at [112, 136] on img at bounding box center [142, 106] width 139 height 93
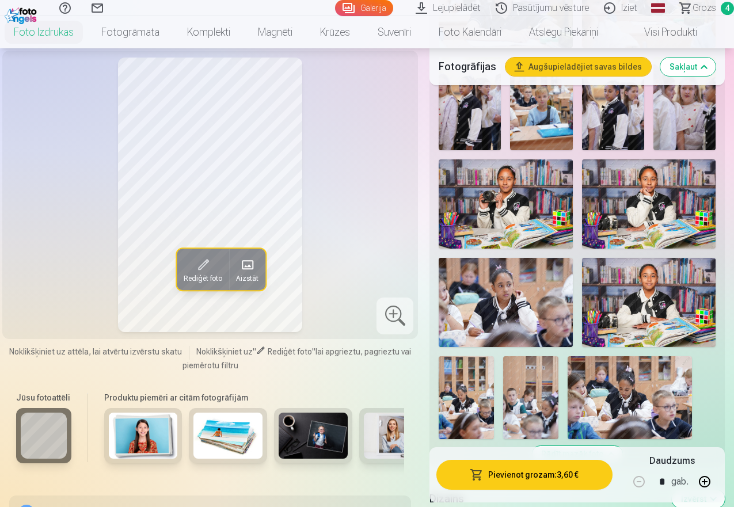
scroll to position [1242, 0]
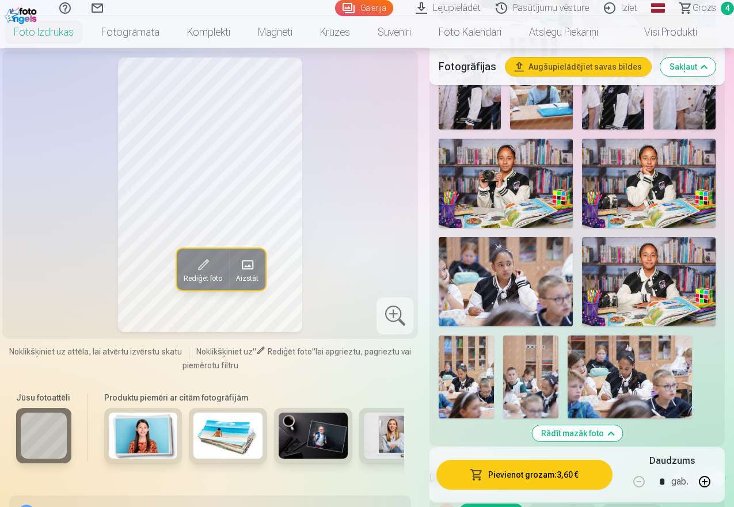
click at [663, 201] on img at bounding box center [648, 183] width 133 height 89
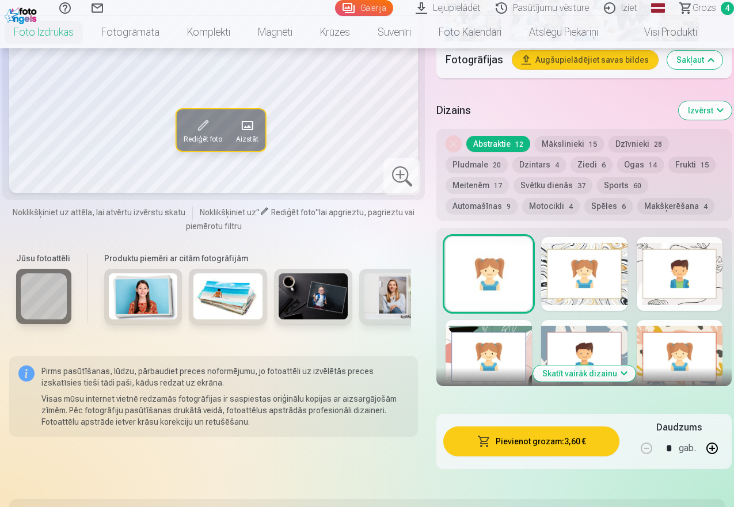
scroll to position [1561, 0]
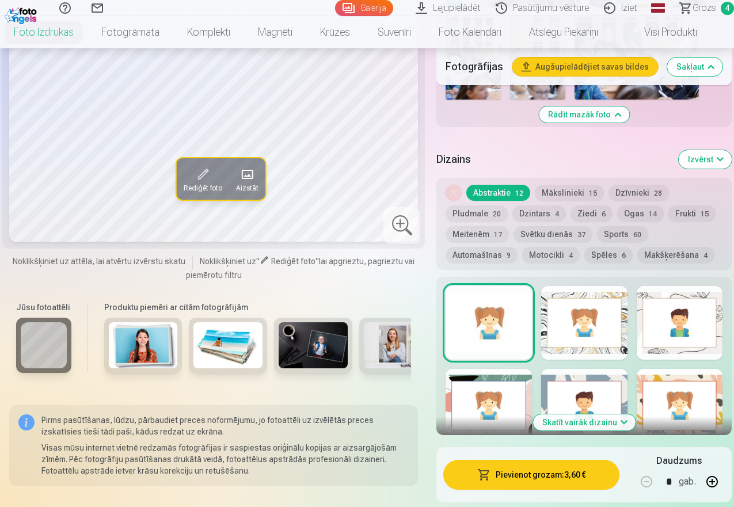
click at [600, 371] on div at bounding box center [584, 406] width 86 height 74
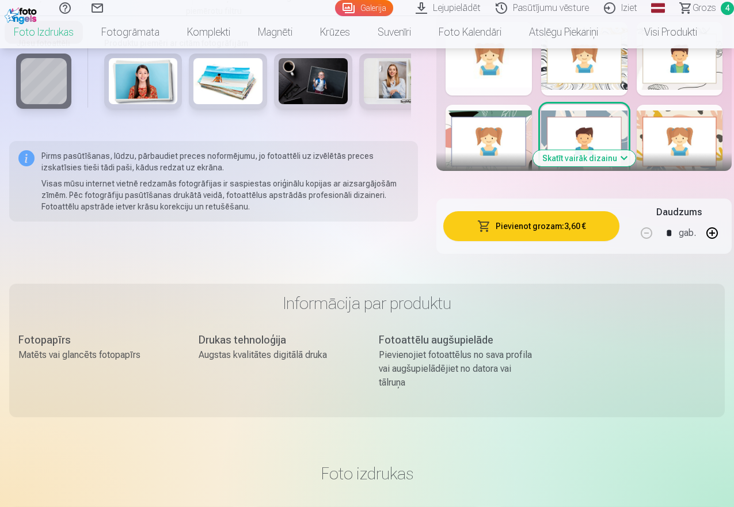
scroll to position [1831, 0]
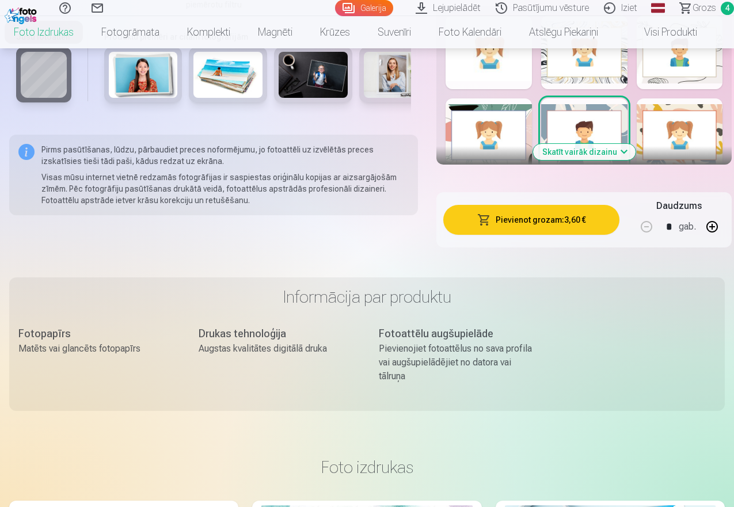
click at [607, 151] on button "Skatīt vairāk dizainu" at bounding box center [584, 152] width 102 height 16
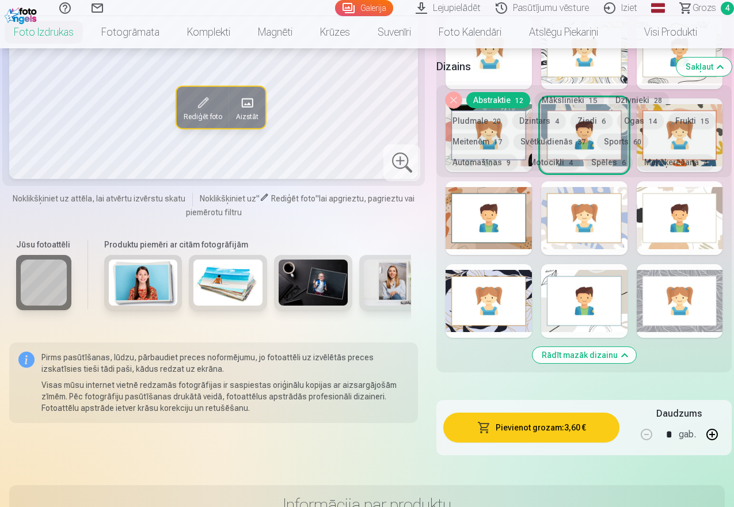
scroll to position [1528, 0]
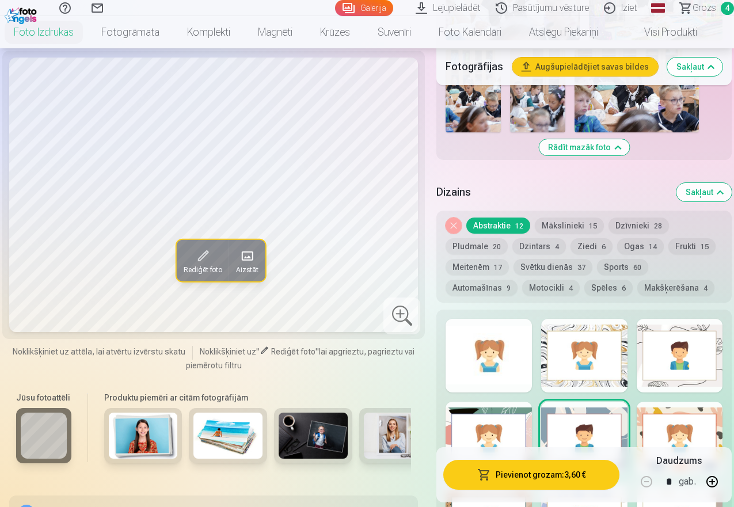
click at [695, 365] on div at bounding box center [679, 356] width 86 height 74
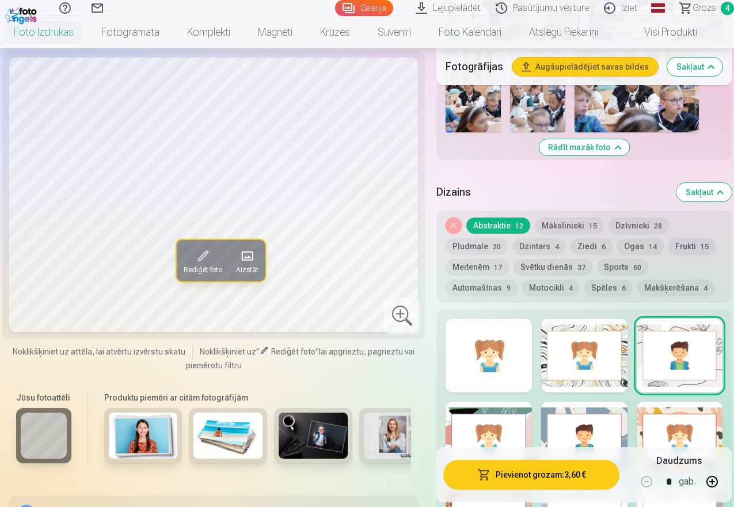
click at [510, 434] on div at bounding box center [488, 439] width 86 height 74
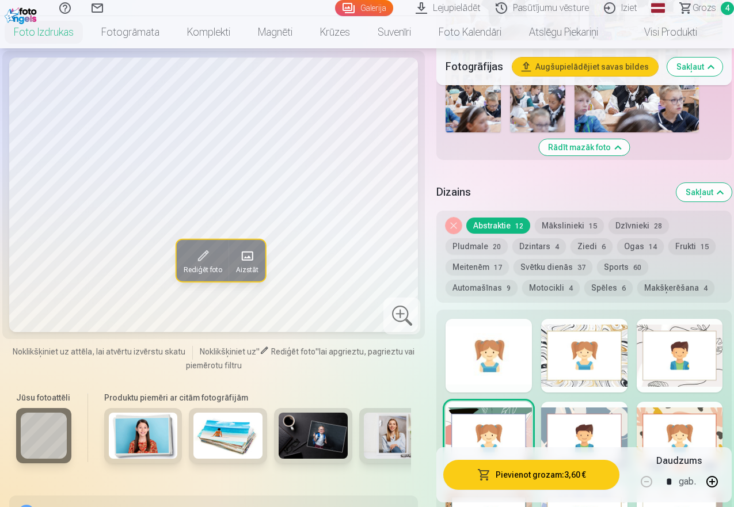
click at [596, 431] on div at bounding box center [584, 439] width 86 height 74
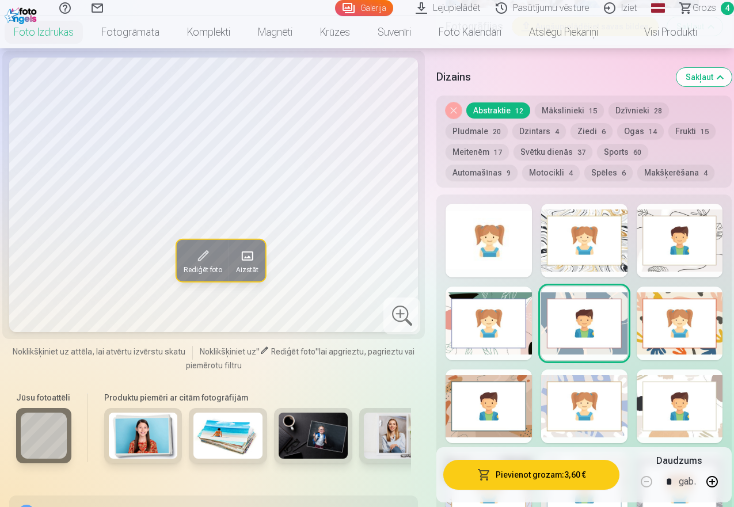
scroll to position [1458, 0]
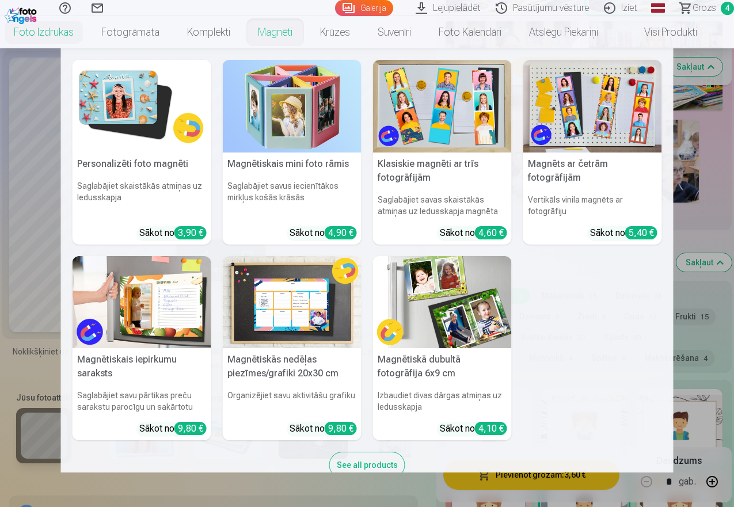
click at [419, 94] on img at bounding box center [442, 106] width 139 height 93
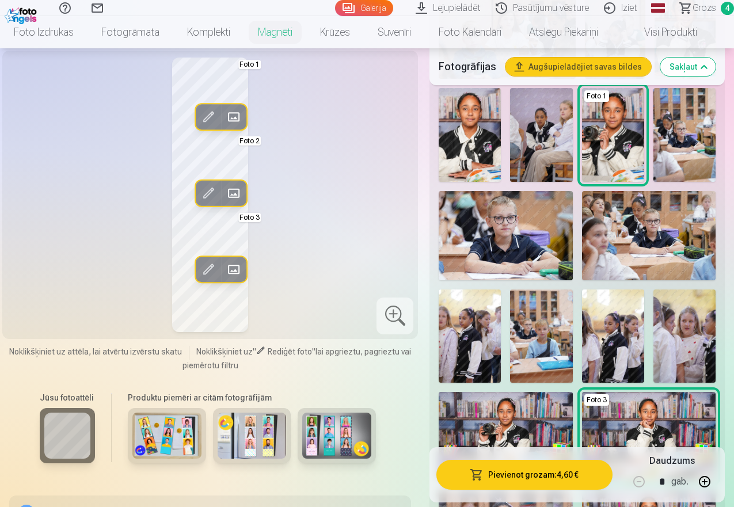
scroll to position [924, 0]
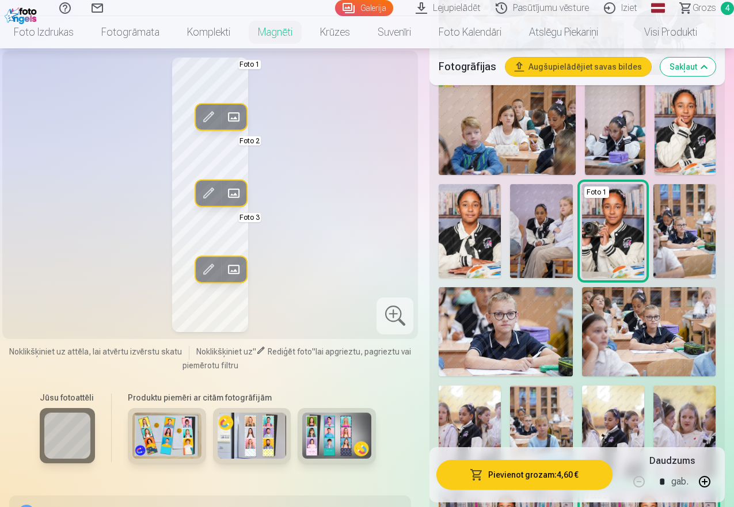
click at [630, 232] on img at bounding box center [613, 230] width 62 height 93
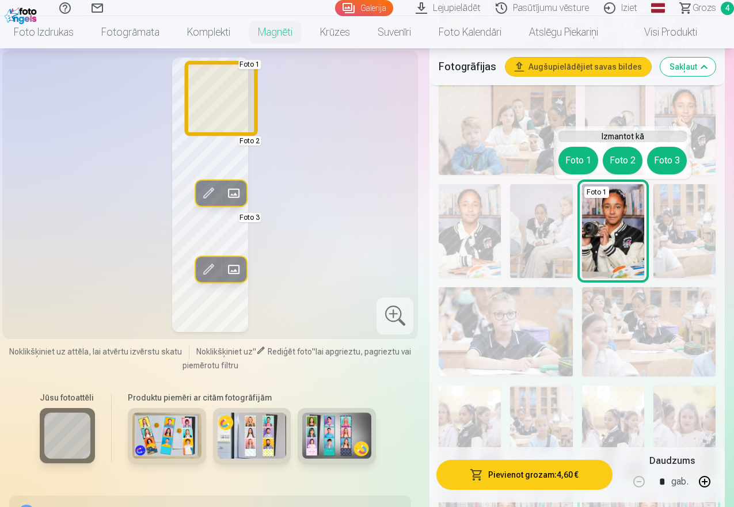
click at [576, 160] on button "Foto 1" at bounding box center [578, 161] width 40 height 28
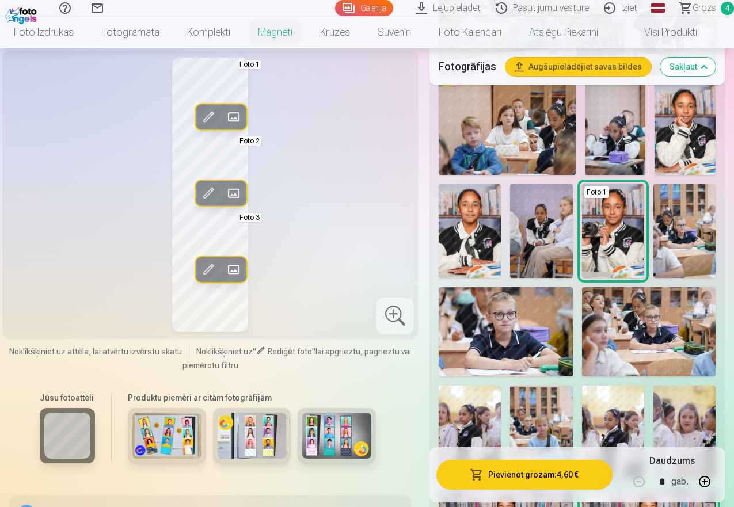
click at [691, 128] on img at bounding box center [684, 129] width 61 height 91
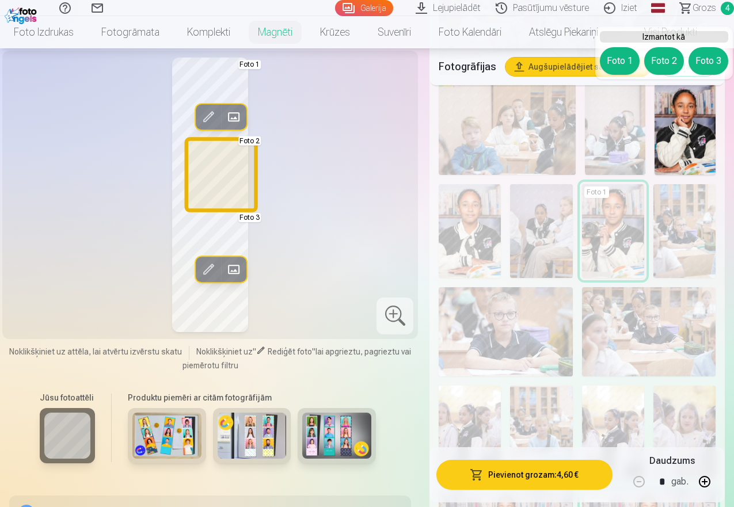
click at [669, 60] on button "Foto 2" at bounding box center [664, 61] width 40 height 28
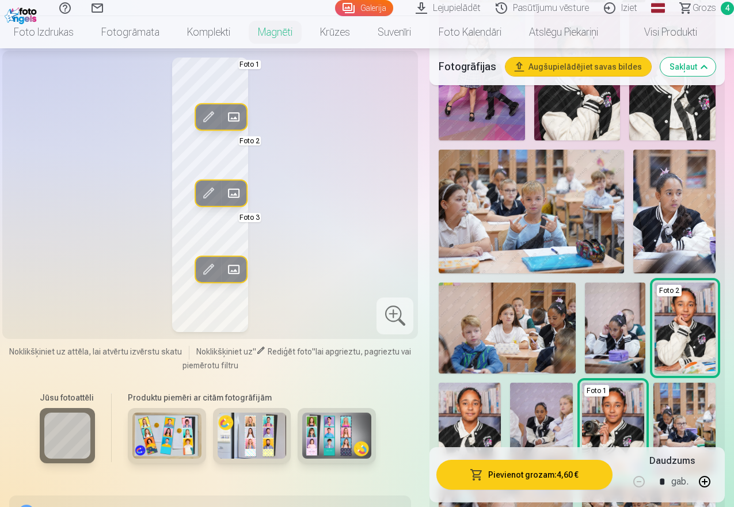
scroll to position [650, 0]
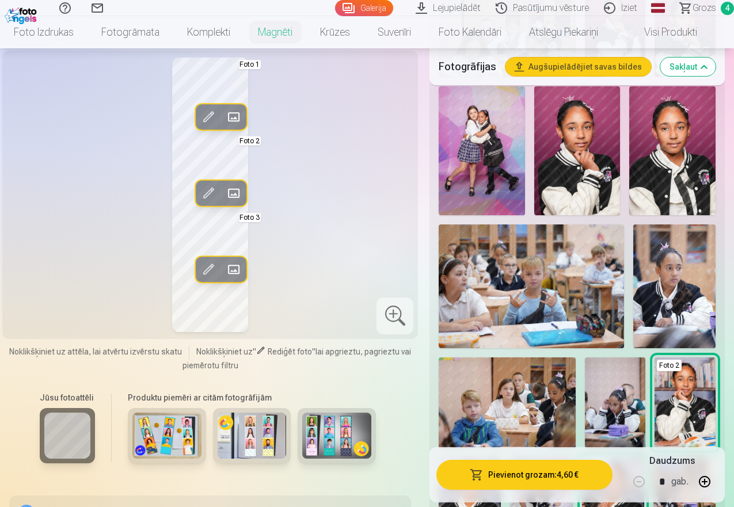
click at [670, 140] on img at bounding box center [672, 150] width 86 height 129
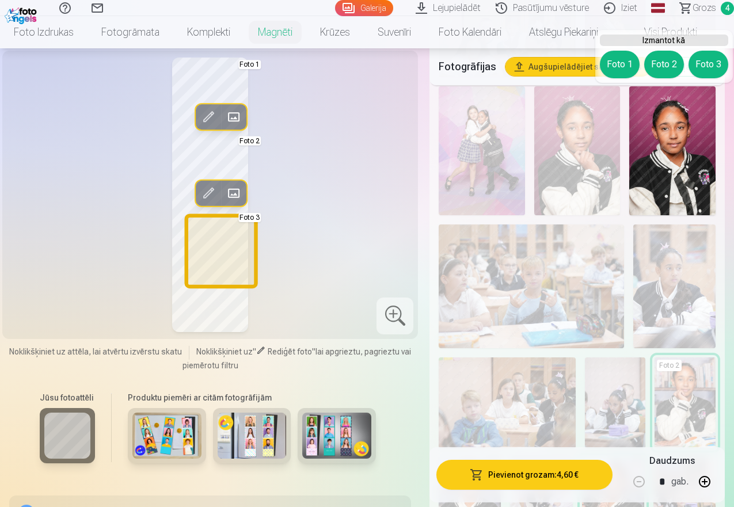
click at [706, 67] on button "Foto 3" at bounding box center [708, 65] width 40 height 28
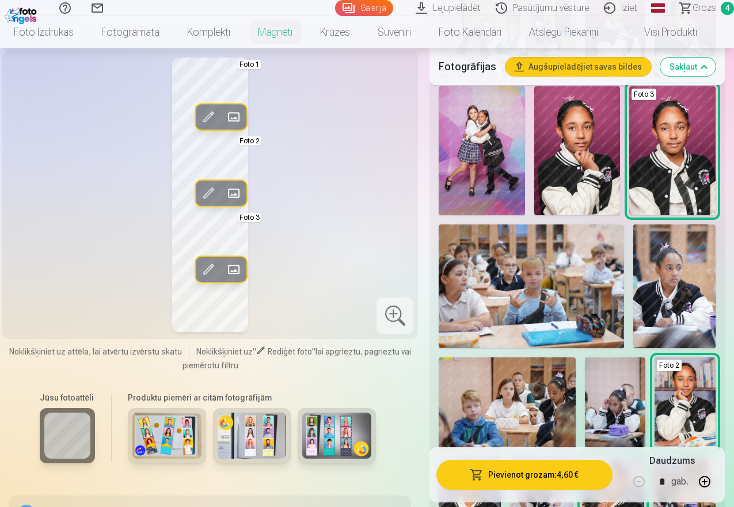
click at [391, 334] on div at bounding box center [394, 315] width 37 height 37
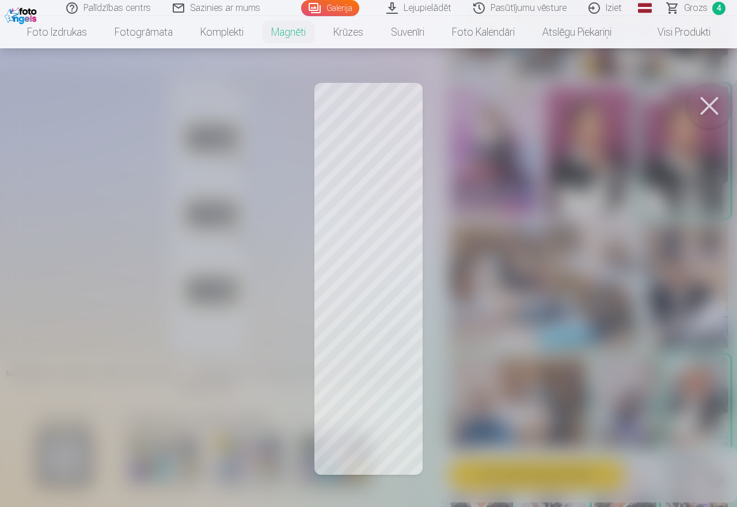
click at [710, 106] on button at bounding box center [709, 106] width 46 height 46
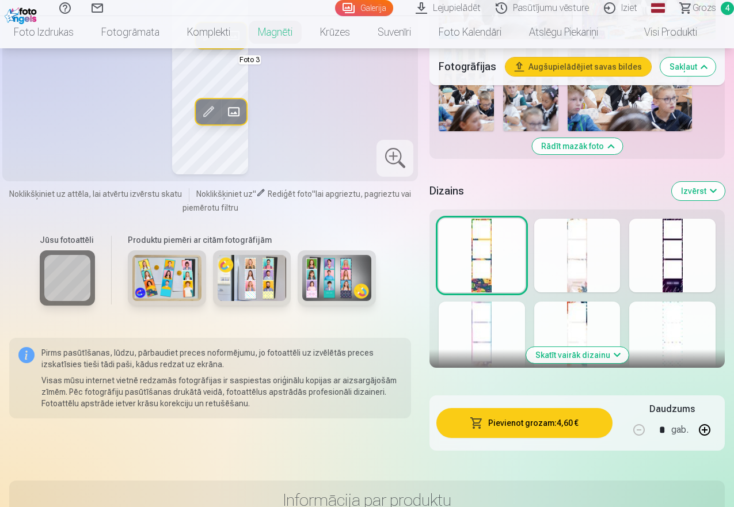
scroll to position [1547, 0]
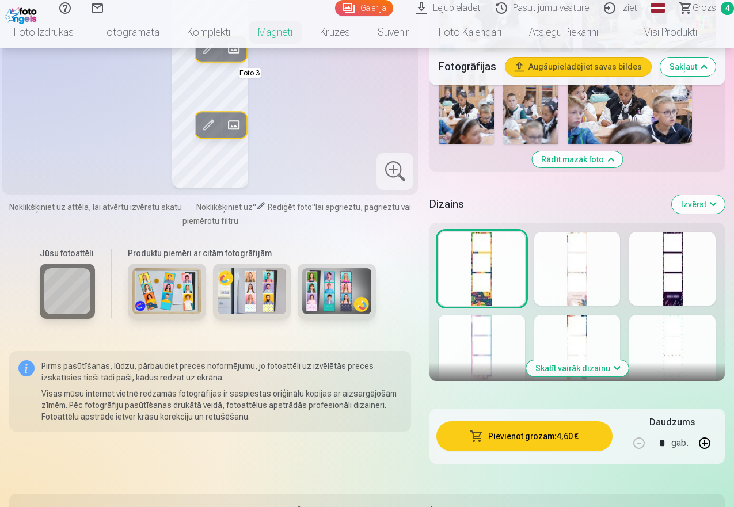
click at [604, 258] on div at bounding box center [577, 269] width 86 height 74
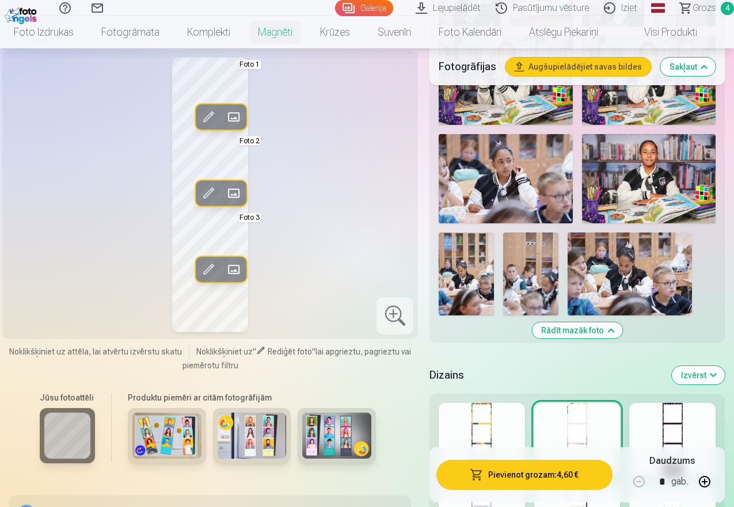
scroll to position [1540, 0]
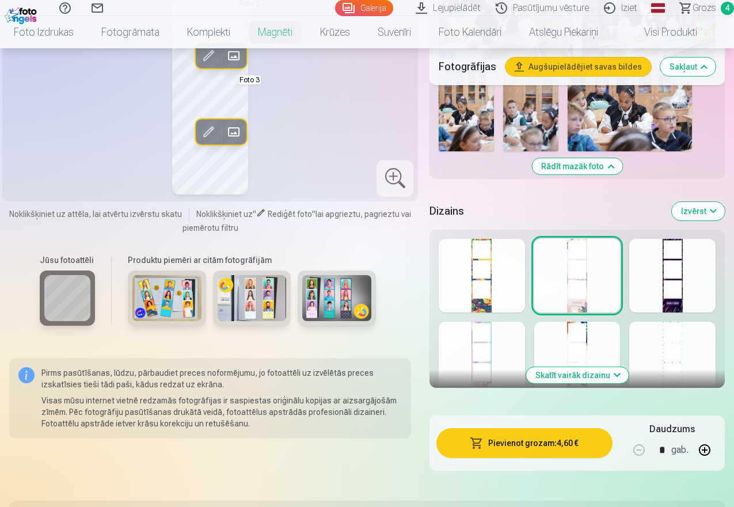
click at [688, 310] on div "Skatīt vairāk dizainu" at bounding box center [576, 309] width 295 height 158
click at [686, 250] on div at bounding box center [672, 276] width 86 height 74
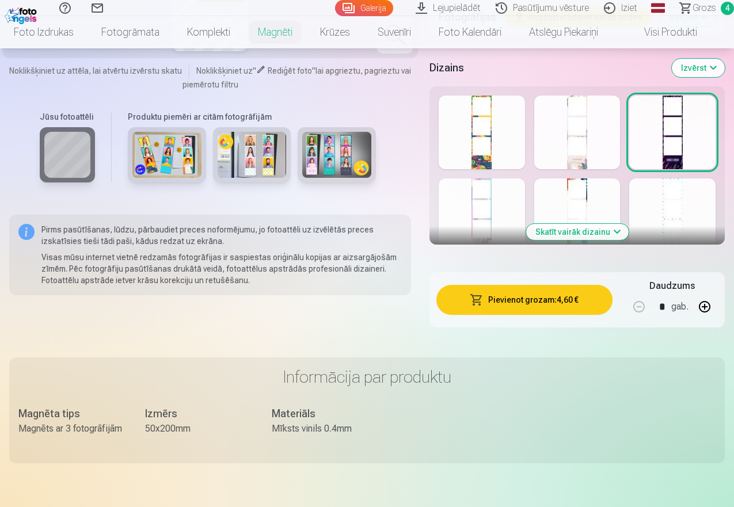
scroll to position [1752, 0]
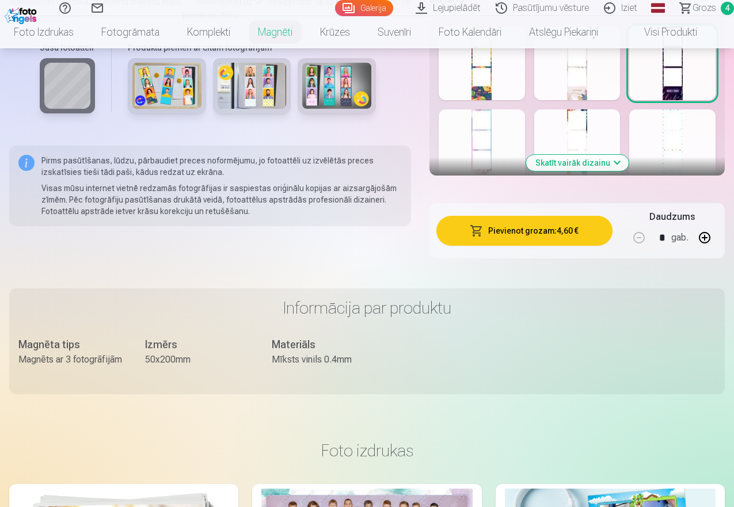
click at [503, 155] on div at bounding box center [481, 146] width 86 height 74
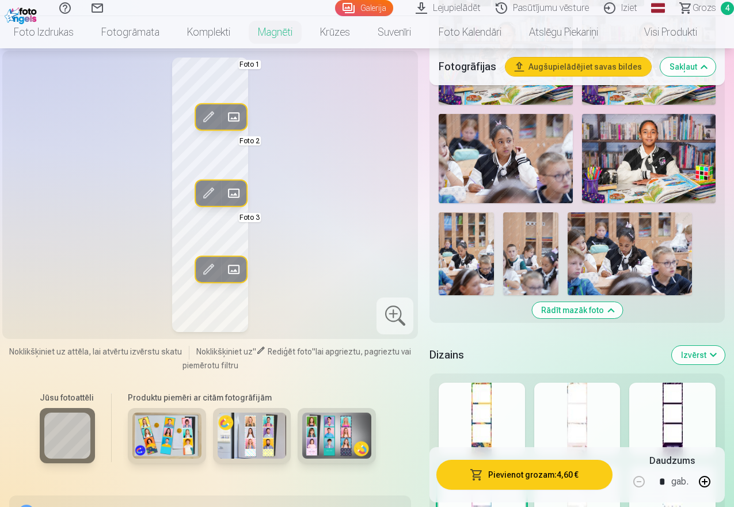
scroll to position [1492, 0]
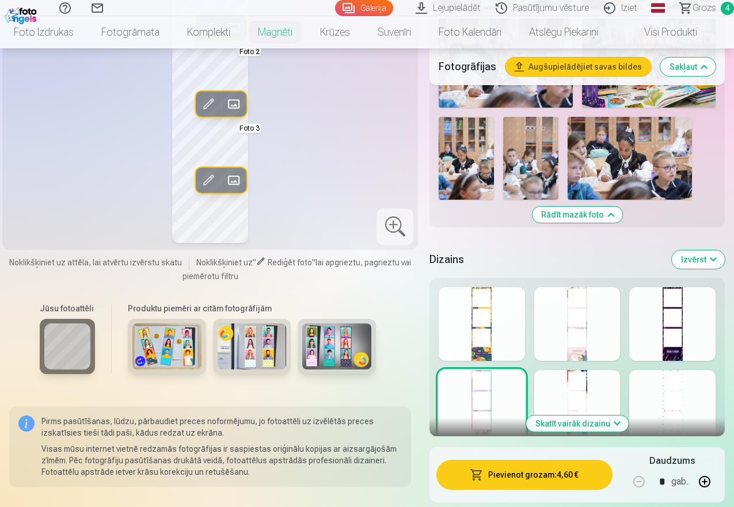
click at [585, 386] on div at bounding box center [577, 407] width 86 height 74
click at [658, 399] on div at bounding box center [672, 407] width 86 height 74
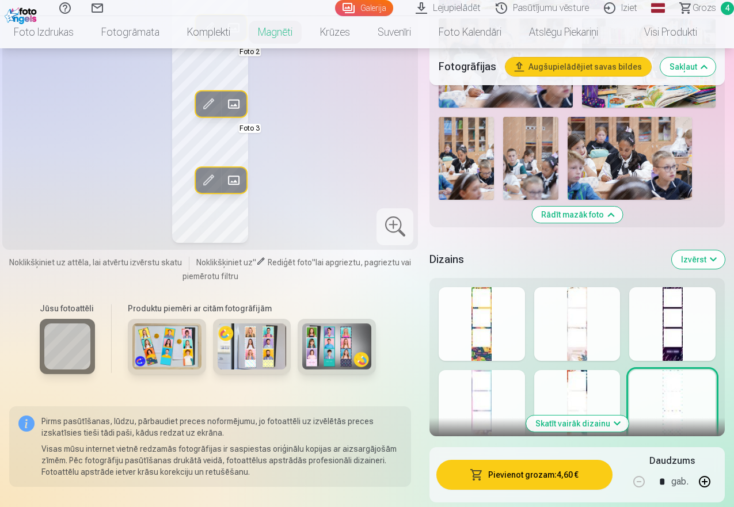
click at [625, 419] on button "Skatīt vairāk dizainu" at bounding box center [577, 423] width 102 height 16
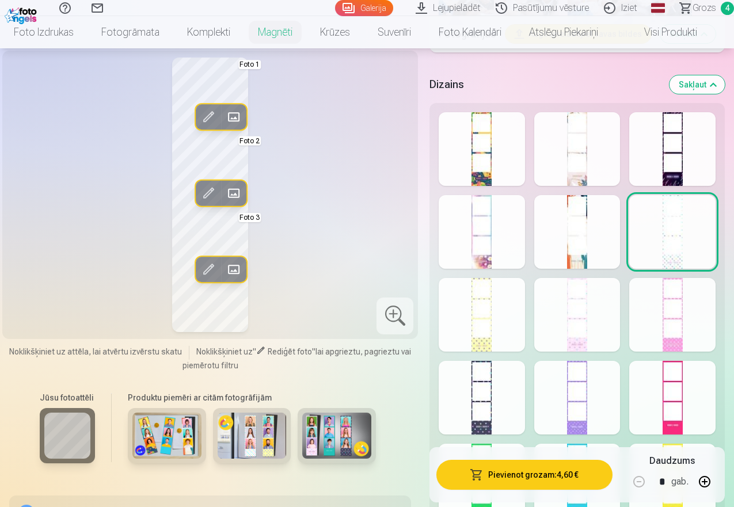
scroll to position [1681, 0]
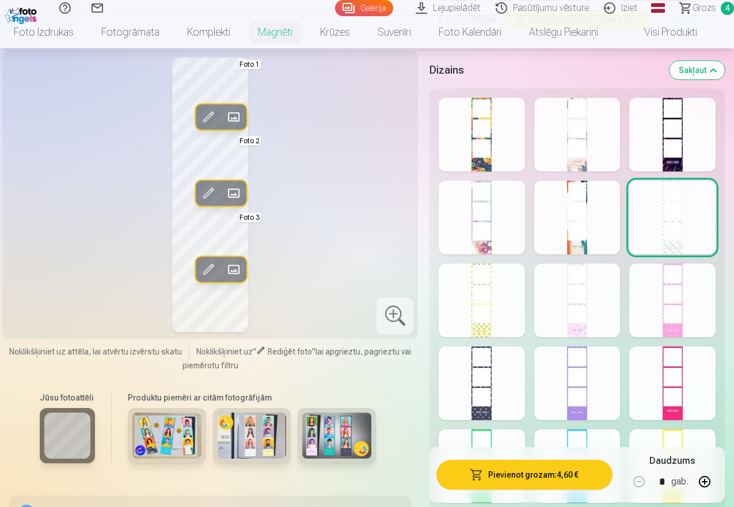
click at [502, 311] on div at bounding box center [481, 301] width 86 height 74
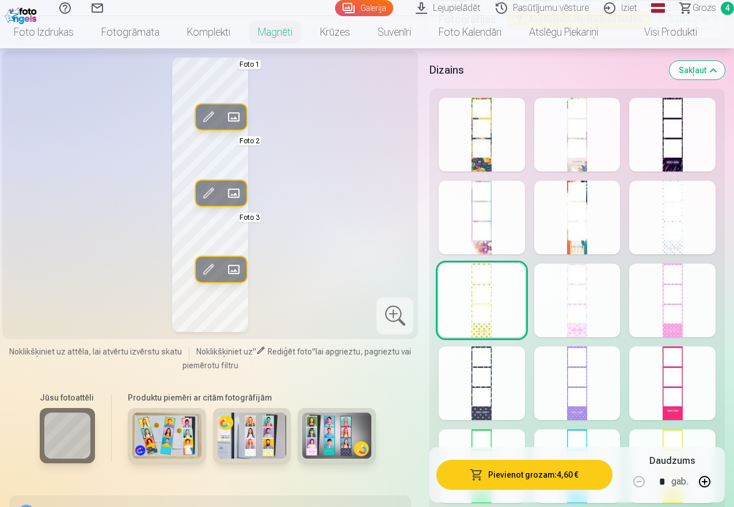
click at [592, 313] on div at bounding box center [577, 301] width 86 height 74
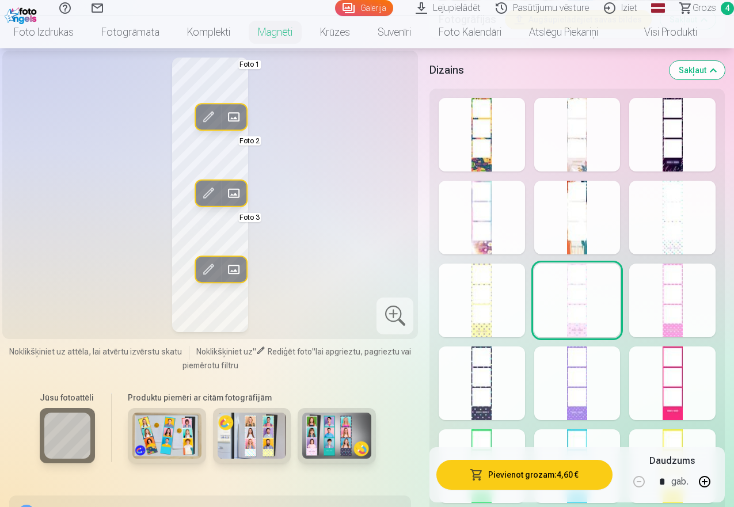
click at [692, 315] on div at bounding box center [672, 301] width 86 height 74
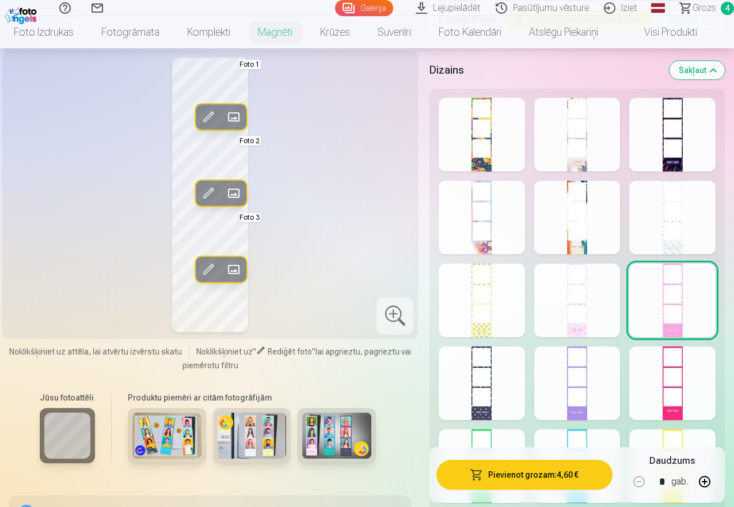
click at [494, 230] on div at bounding box center [481, 218] width 86 height 74
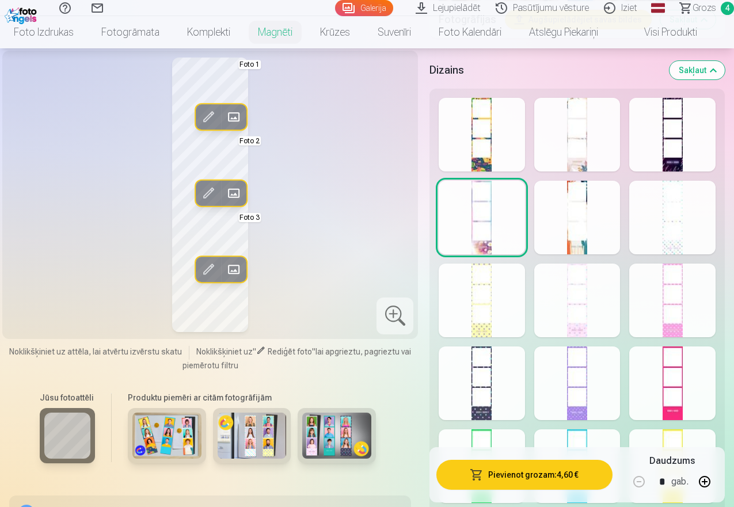
click at [497, 433] on div at bounding box center [481, 466] width 86 height 74
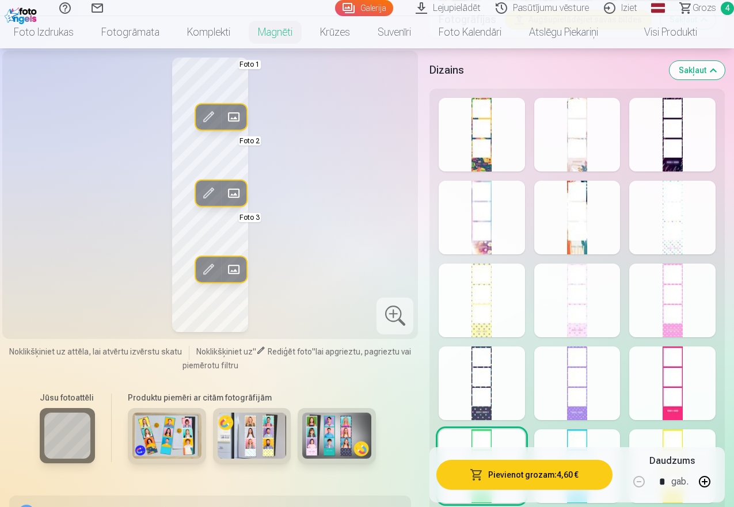
click at [589, 441] on div at bounding box center [577, 466] width 86 height 74
click at [681, 441] on div at bounding box center [672, 466] width 86 height 74
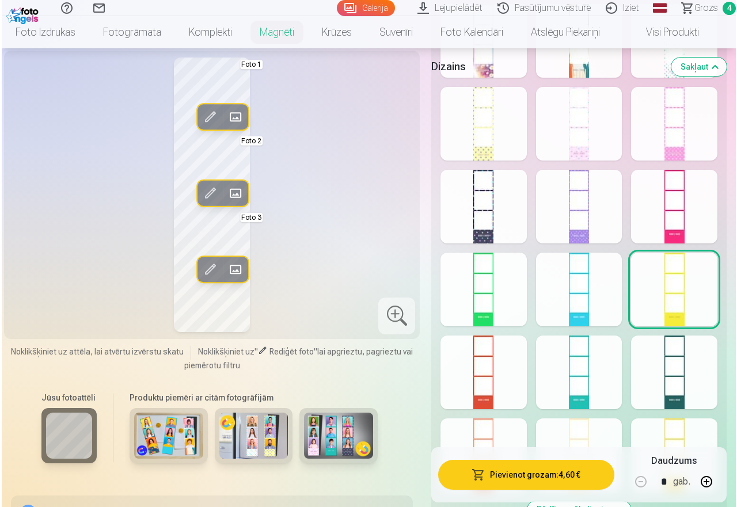
scroll to position [1666, 0]
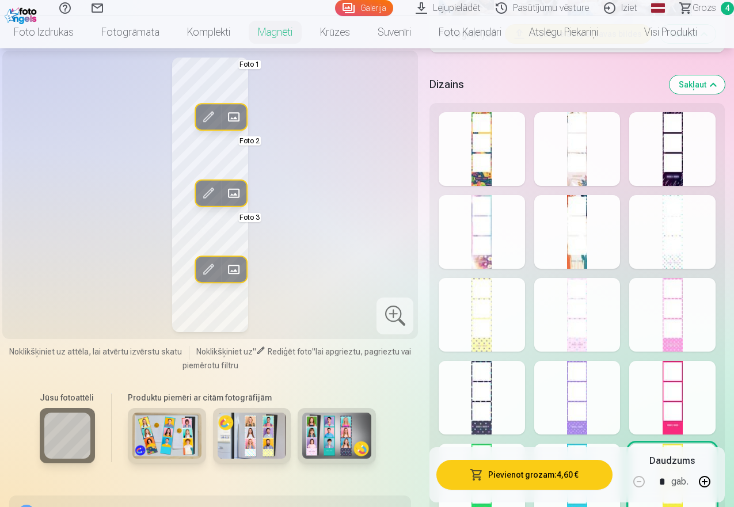
click at [486, 246] on div at bounding box center [481, 232] width 86 height 74
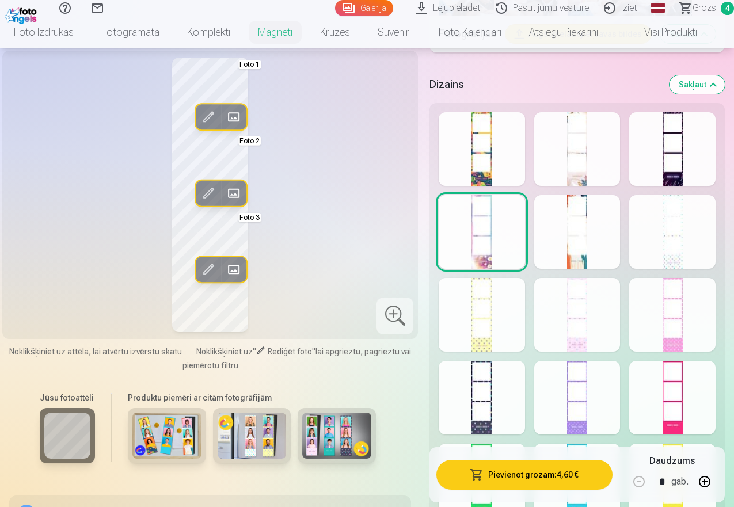
click at [520, 477] on button "Pievienot grozam : 4,60 €" at bounding box center [524, 475] width 176 height 30
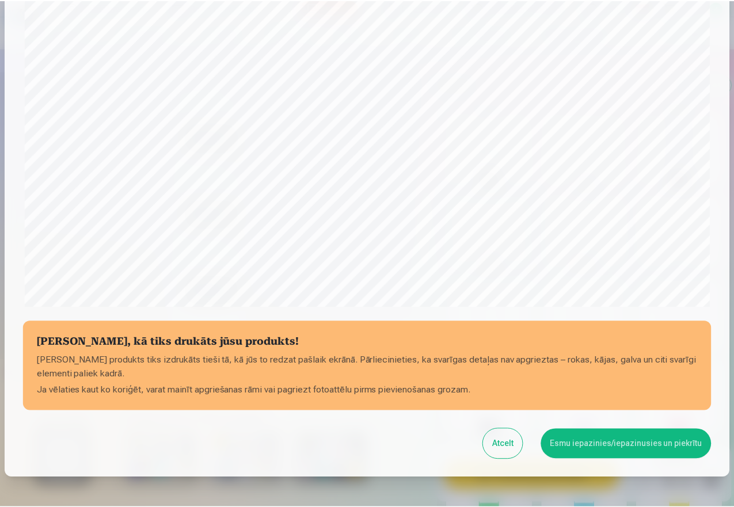
scroll to position [258, 0]
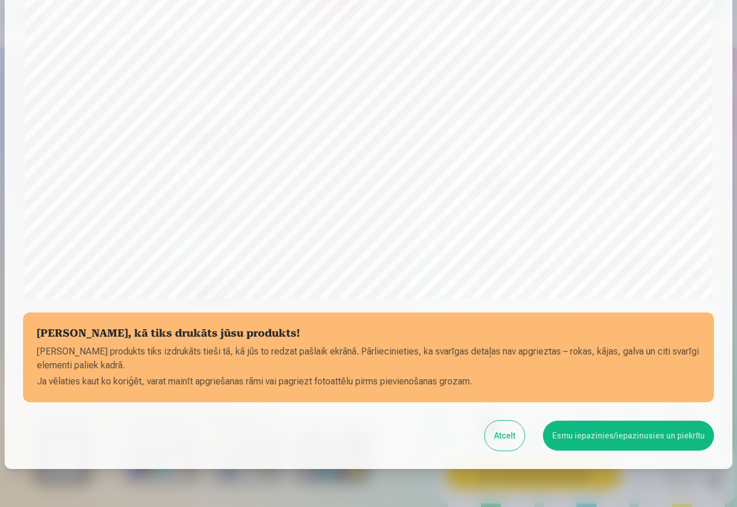
click at [513, 434] on button "Atcelt" at bounding box center [505, 436] width 40 height 30
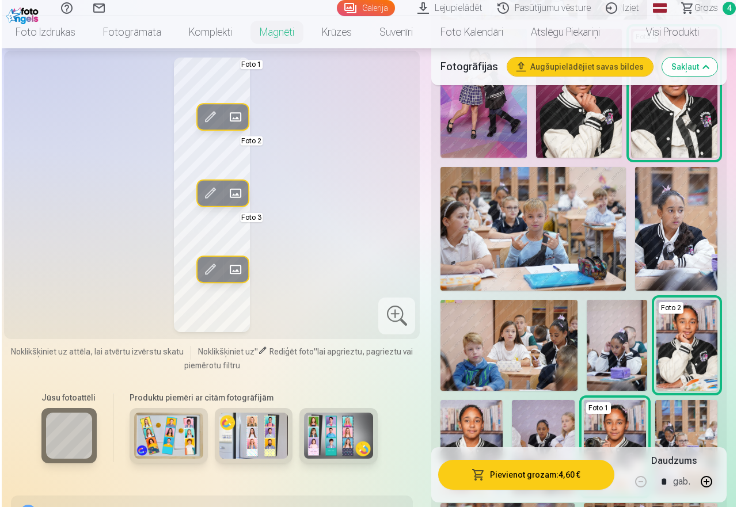
scroll to position [693, 0]
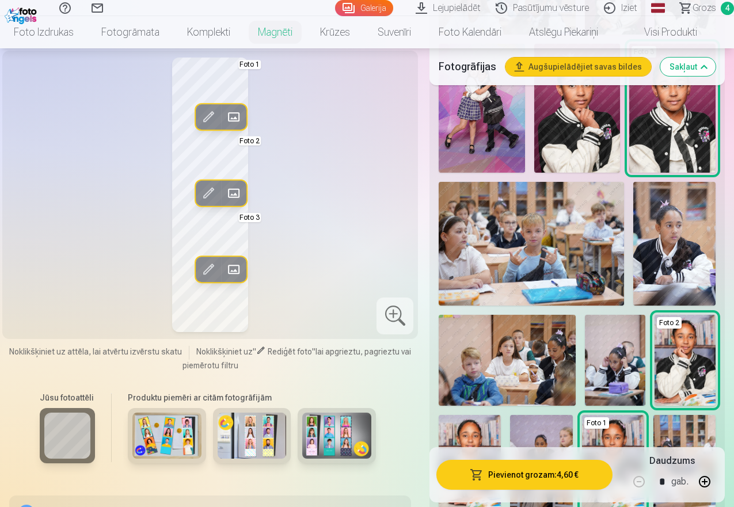
click at [687, 249] on img at bounding box center [674, 244] width 82 height 124
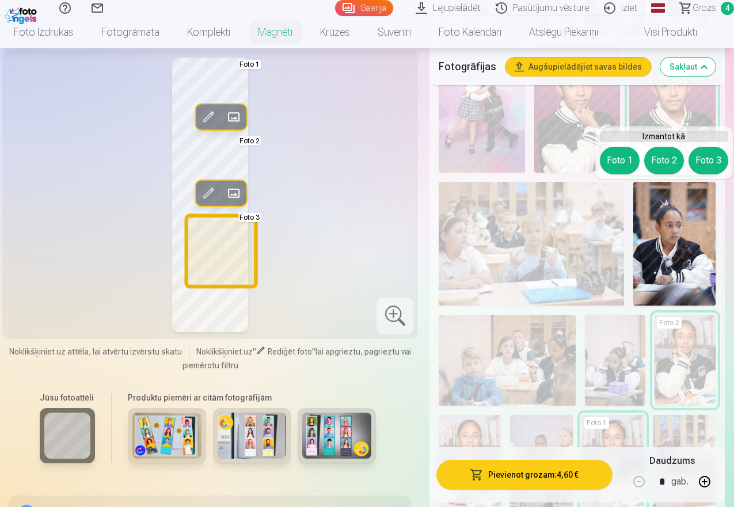
click at [711, 159] on button "Foto 3" at bounding box center [708, 161] width 40 height 28
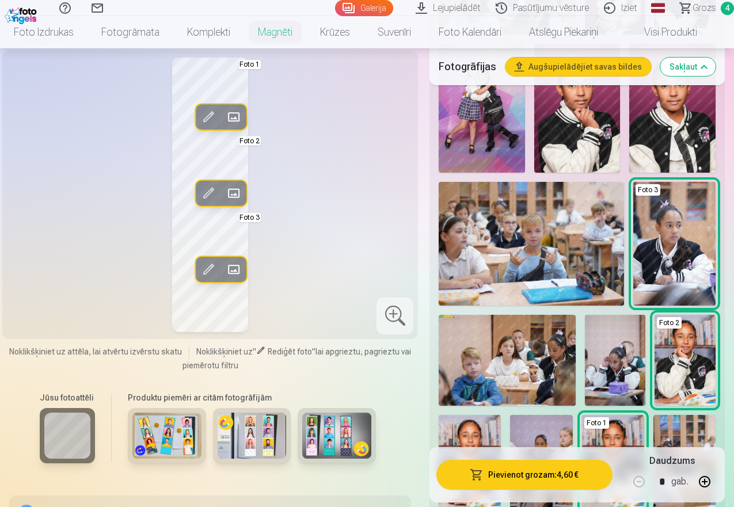
click at [551, 478] on button "Pievienot grozam : 4,60 €" at bounding box center [524, 475] width 176 height 30
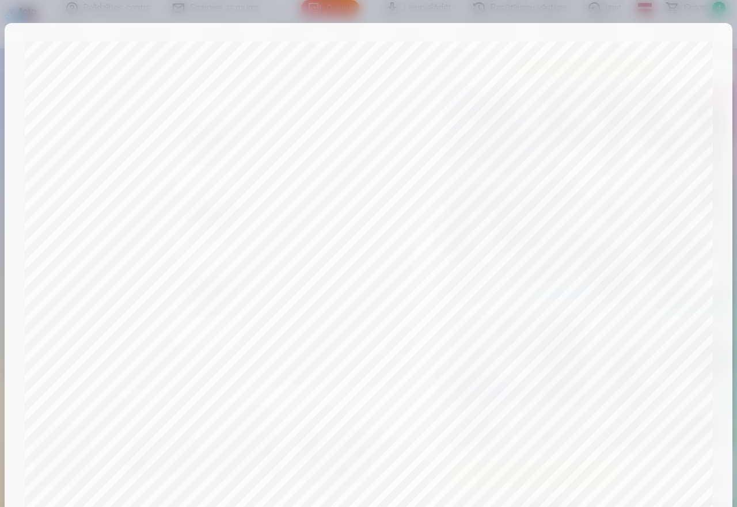
scroll to position [301, 0]
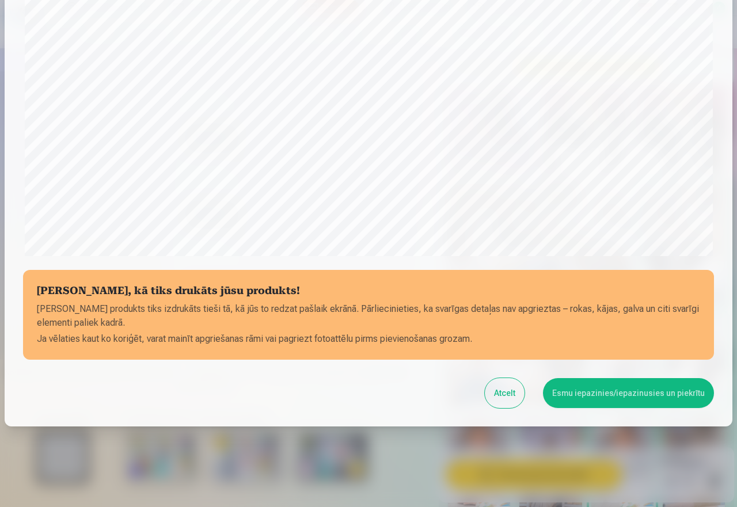
click at [650, 397] on button "Esmu iepazinies/iepazinusies un piekrītu" at bounding box center [628, 393] width 171 height 30
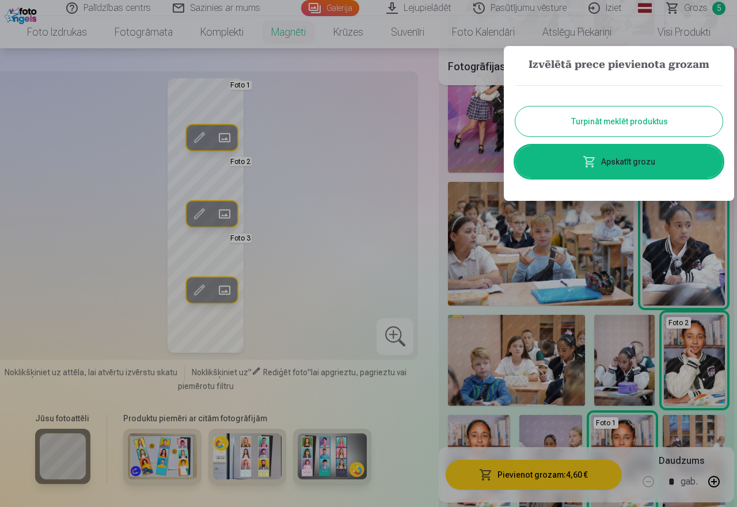
click at [617, 161] on link "Apskatīt grozu" at bounding box center [618, 162] width 207 height 32
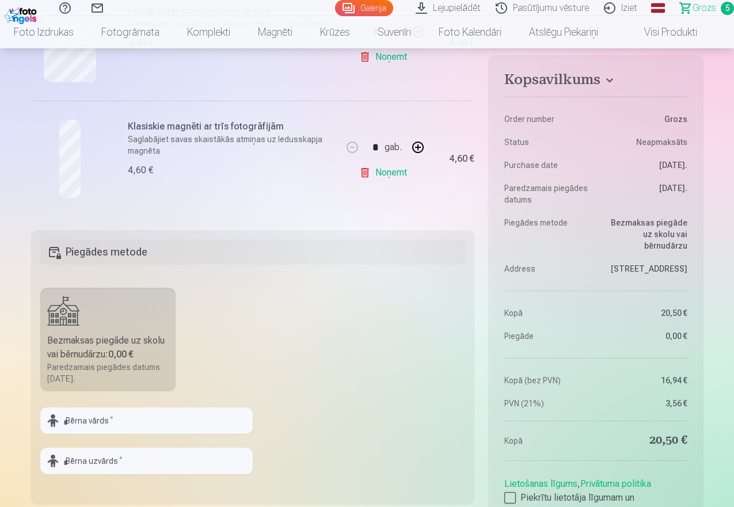
scroll to position [681, 0]
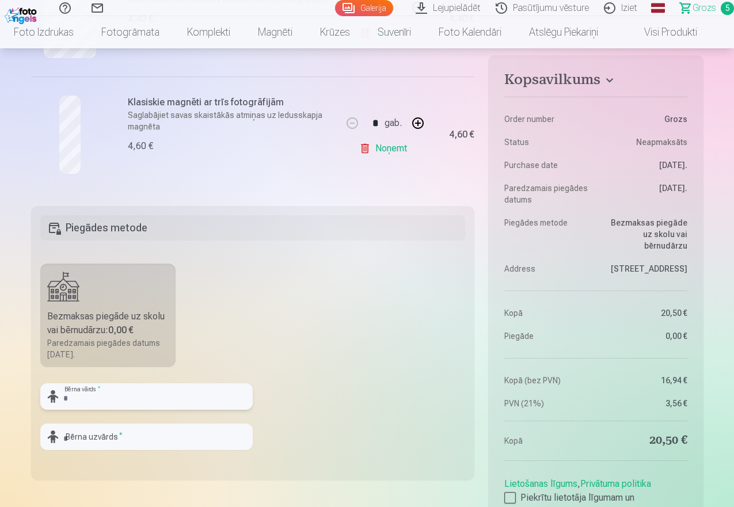
click at [148, 396] on input "text" at bounding box center [146, 396] width 212 height 26
type input "*"
type input "*****"
click at [141, 430] on input "text" at bounding box center [146, 437] width 212 height 26
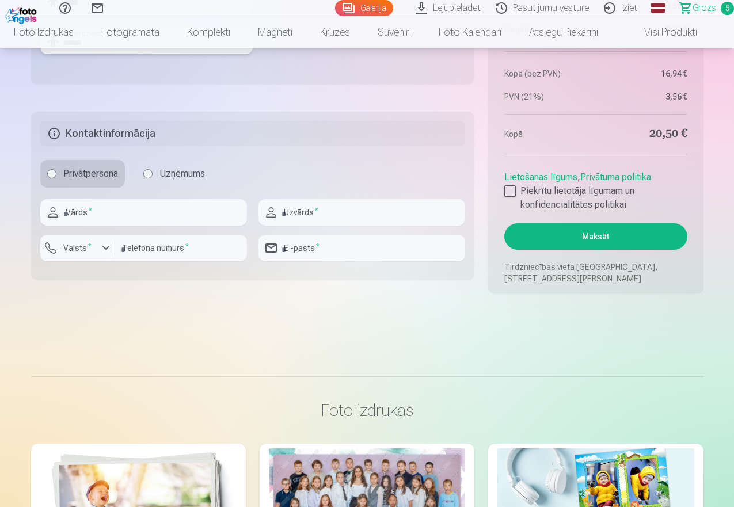
scroll to position [1065, 0]
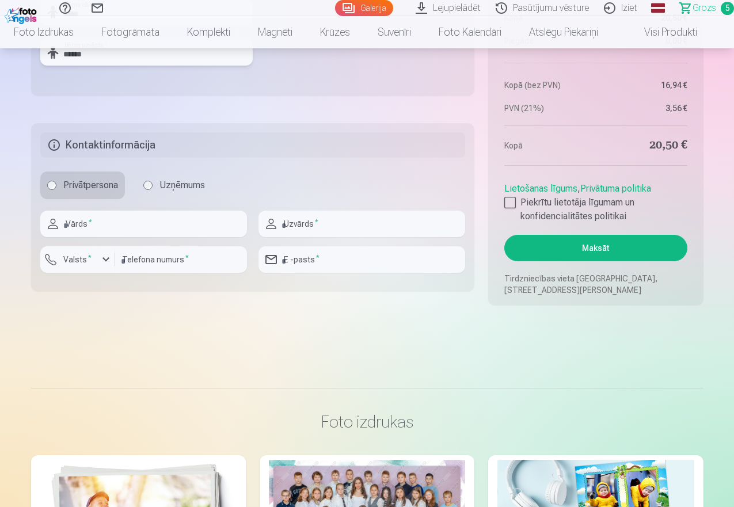
type input "******"
click at [138, 222] on input "text" at bounding box center [143, 224] width 207 height 26
click at [329, 221] on input "text" at bounding box center [361, 224] width 207 height 26
drag, startPoint x: 173, startPoint y: 215, endPoint x: 89, endPoint y: 227, distance: 84.8
click at [89, 227] on input "**********" at bounding box center [143, 224] width 207 height 26
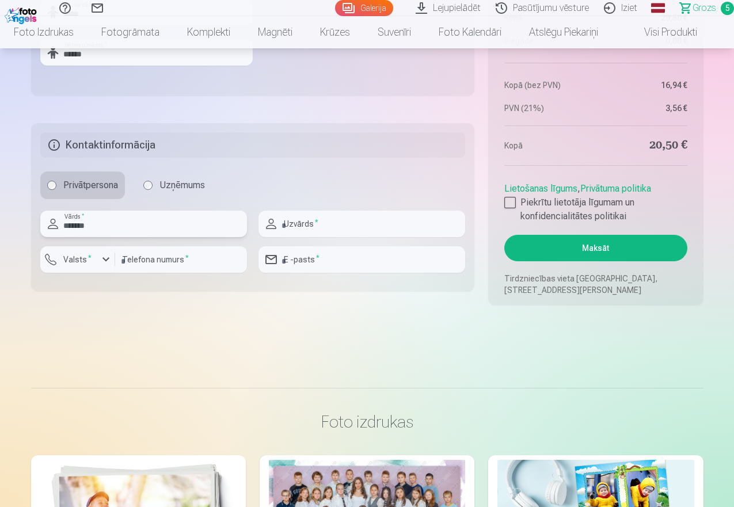
type input "******"
click at [329, 223] on input "text" at bounding box center [361, 224] width 207 height 26
type input "******"
click at [205, 261] on input "number" at bounding box center [181, 259] width 132 height 26
type input "********"
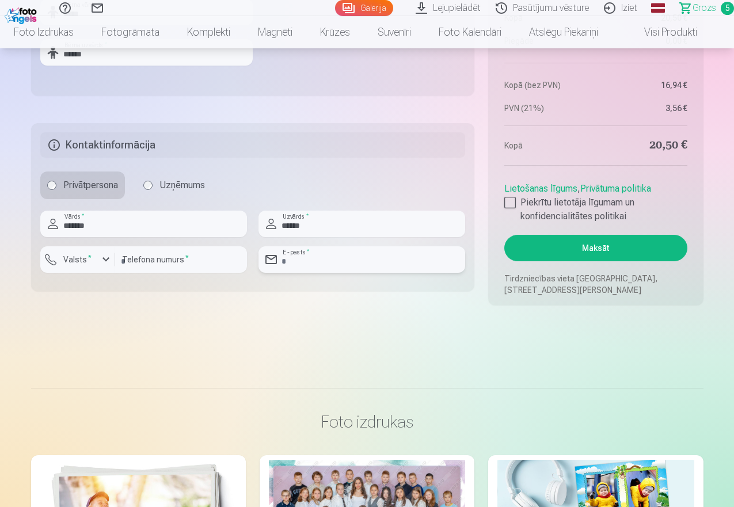
click at [346, 260] on input "email" at bounding box center [361, 259] width 207 height 26
type input "**********"
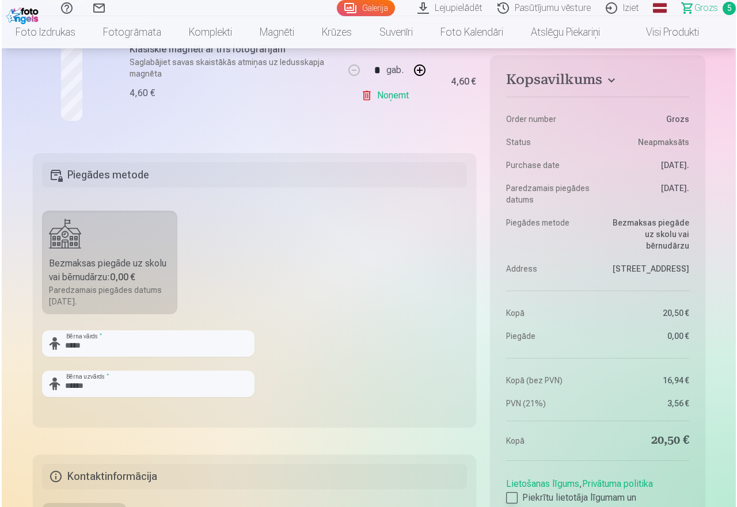
scroll to position [911, 0]
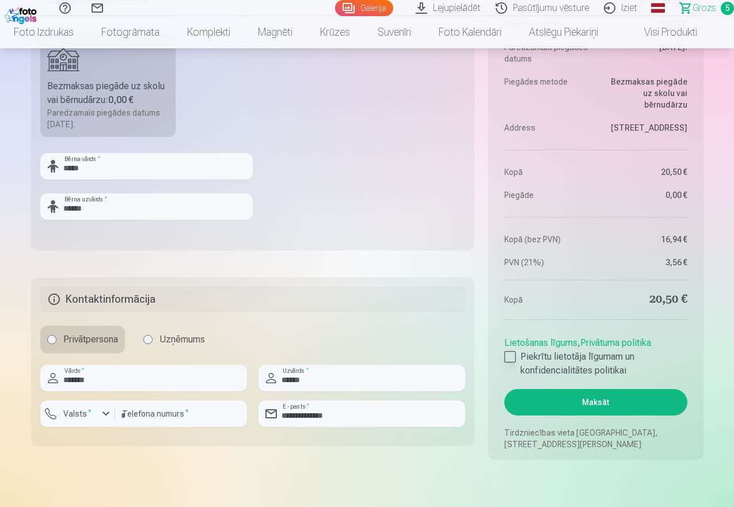
click at [506, 356] on div at bounding box center [510, 357] width 12 height 12
click at [585, 398] on button "Maksāt" at bounding box center [595, 402] width 182 height 26
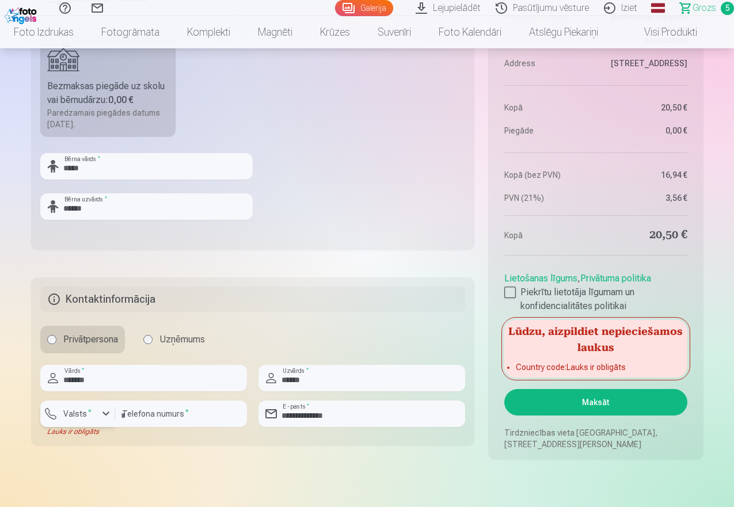
click at [104, 411] on div "button" at bounding box center [106, 414] width 14 height 14
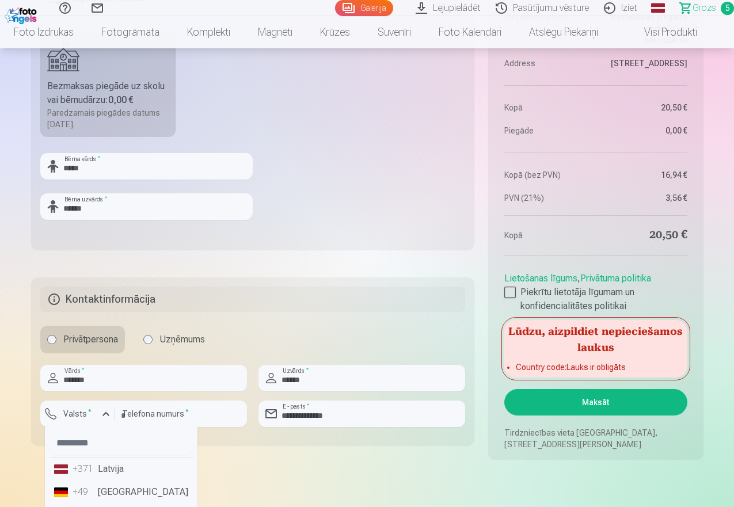
click at [109, 468] on li "+371 Latvija" at bounding box center [120, 468] width 143 height 23
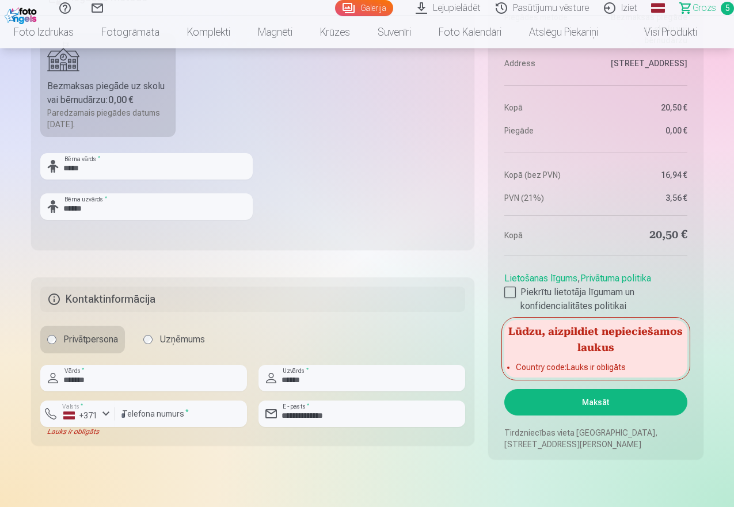
click at [594, 399] on button "Maksāt" at bounding box center [595, 402] width 182 height 26
